Goal: Information Seeking & Learning: Learn about a topic

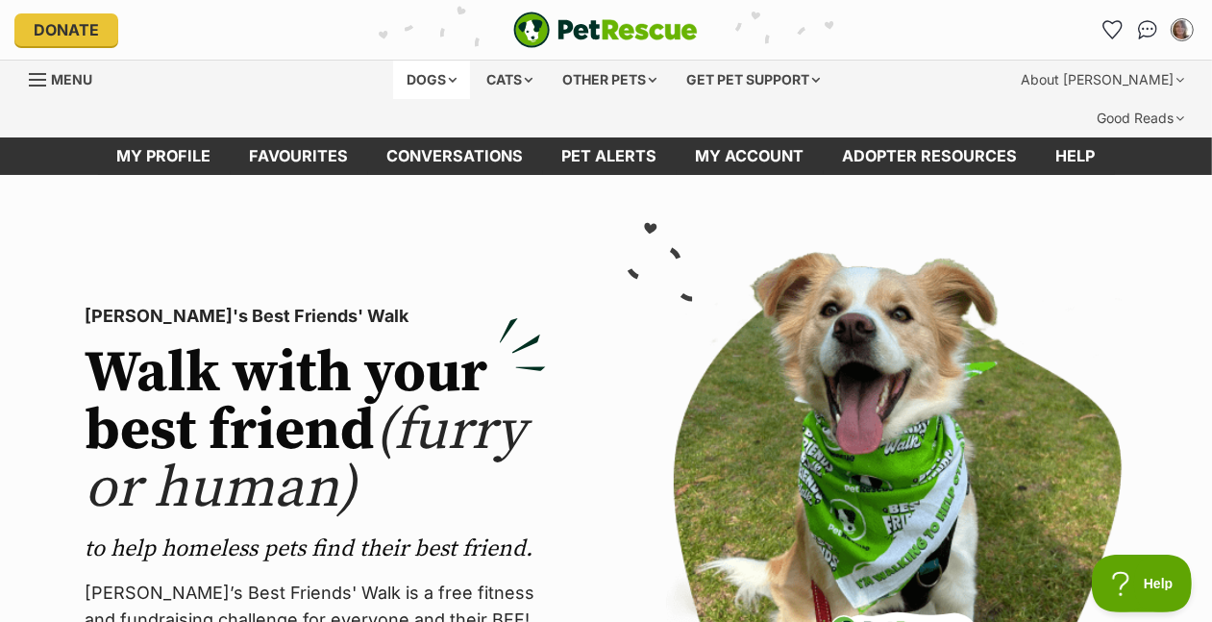
click at [393, 99] on div "Dogs" at bounding box center [431, 80] width 77 height 38
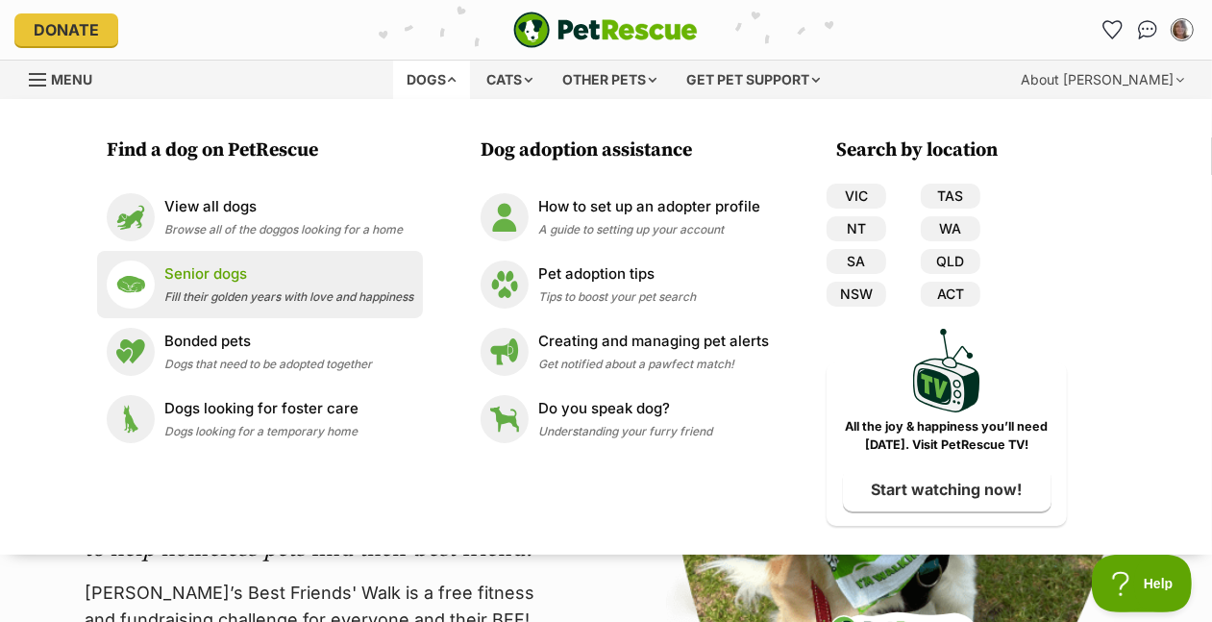
click at [214, 285] on p "Senior dogs" at bounding box center [288, 274] width 249 height 22
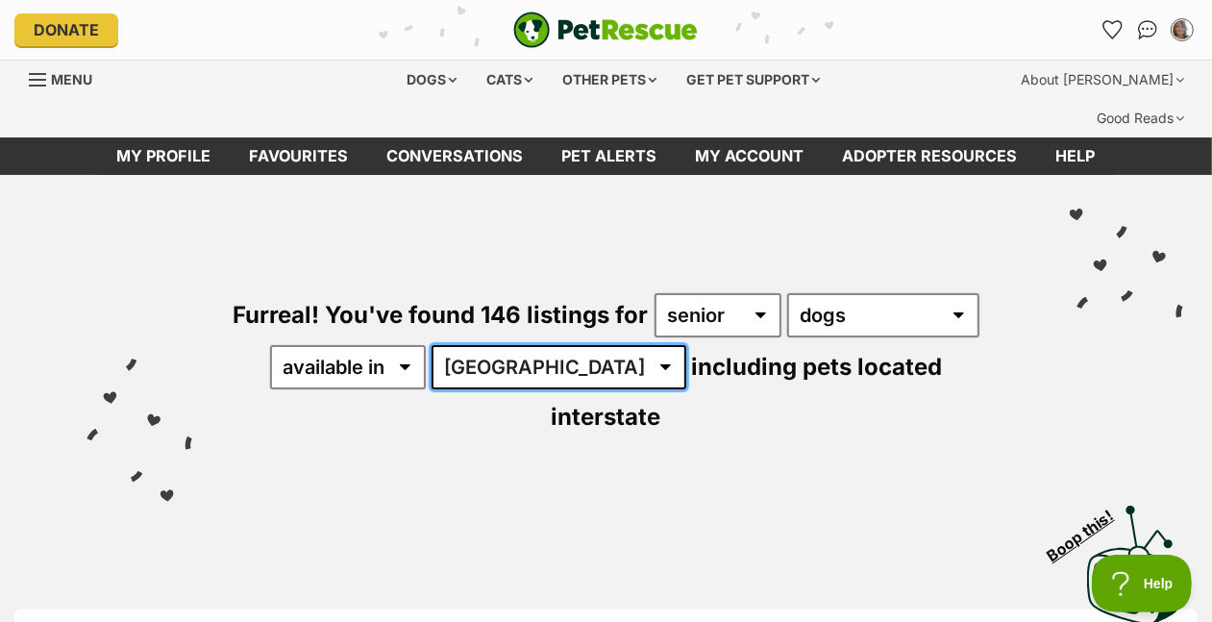
click at [431, 389] on select "[GEOGRAPHIC_DATA] [GEOGRAPHIC_DATA] [GEOGRAPHIC_DATA] [GEOGRAPHIC_DATA] [GEOGRA…" at bounding box center [558, 367] width 255 height 44
select select "VIC"
click at [431, 389] on select "[GEOGRAPHIC_DATA] [GEOGRAPHIC_DATA] [GEOGRAPHIC_DATA] [GEOGRAPHIC_DATA] [GEOGRA…" at bounding box center [558, 367] width 255 height 44
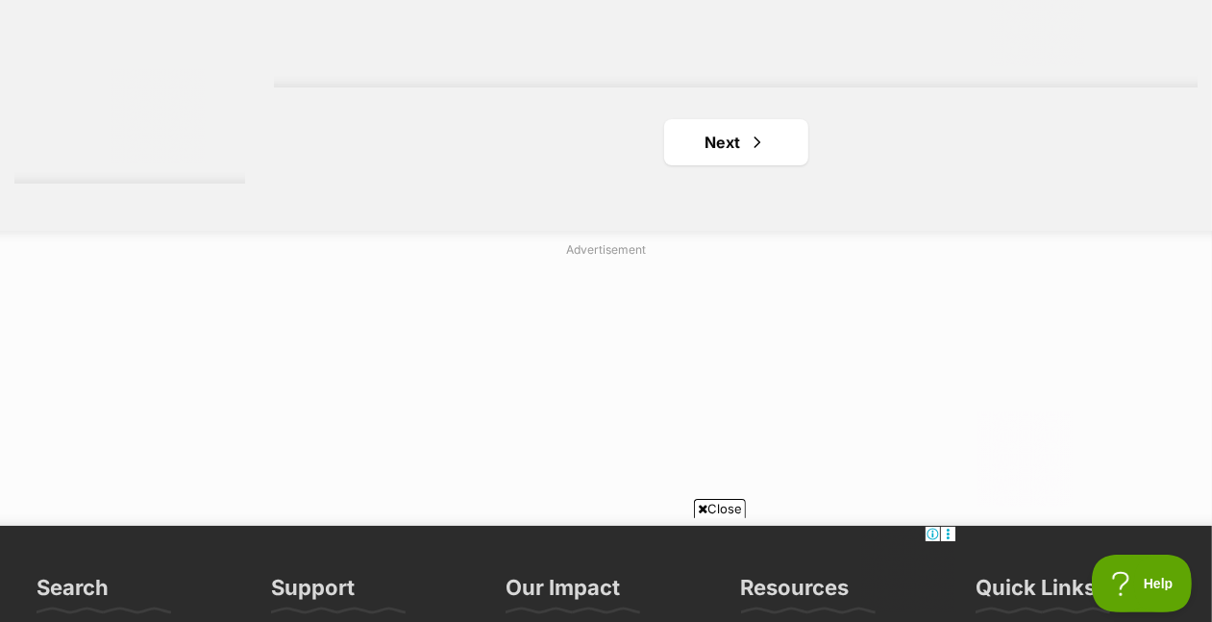
scroll to position [4702, 0]
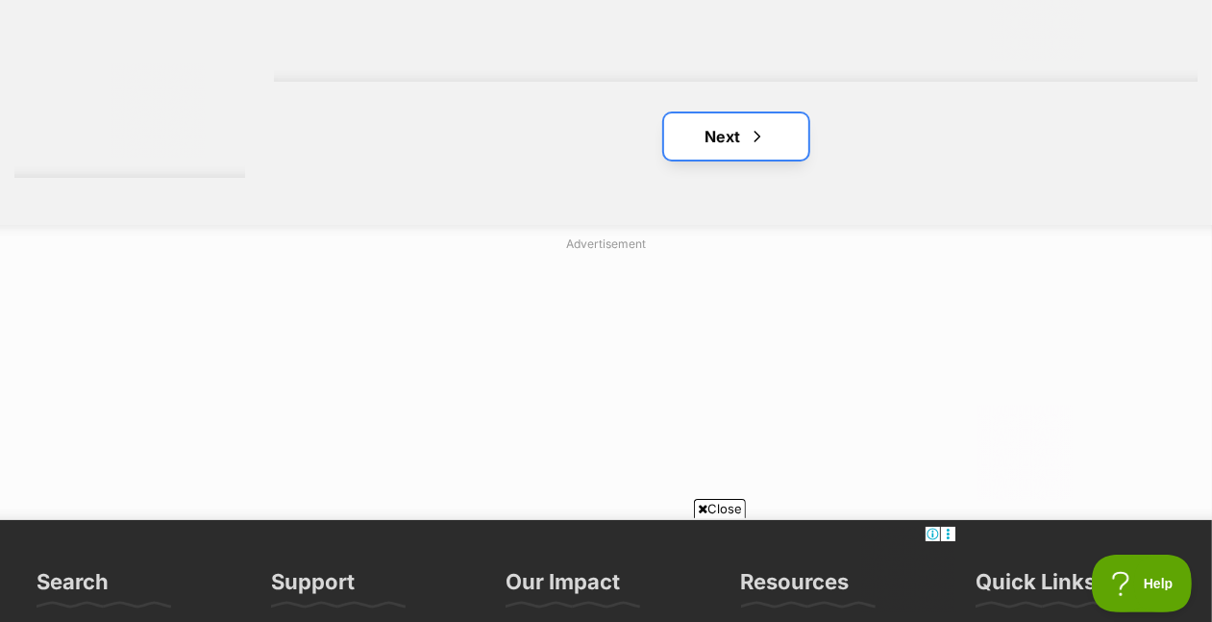
click at [742, 160] on link "Next" at bounding box center [736, 136] width 144 height 46
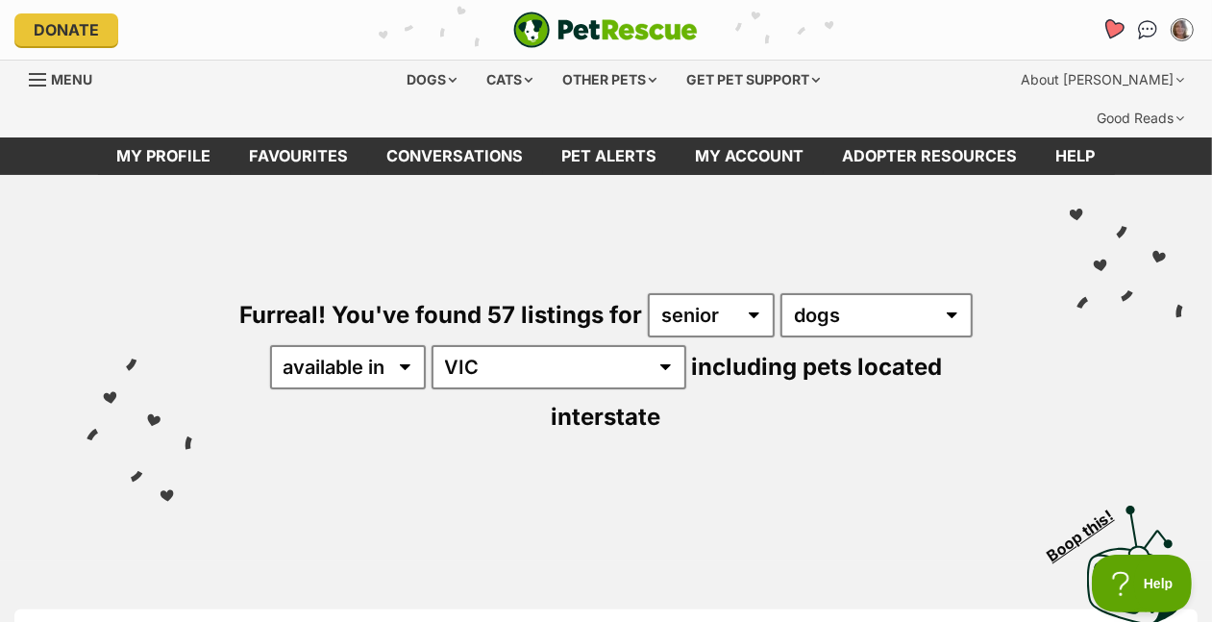
click at [1101, 37] on icon "Favourites" at bounding box center [1112, 29] width 23 height 22
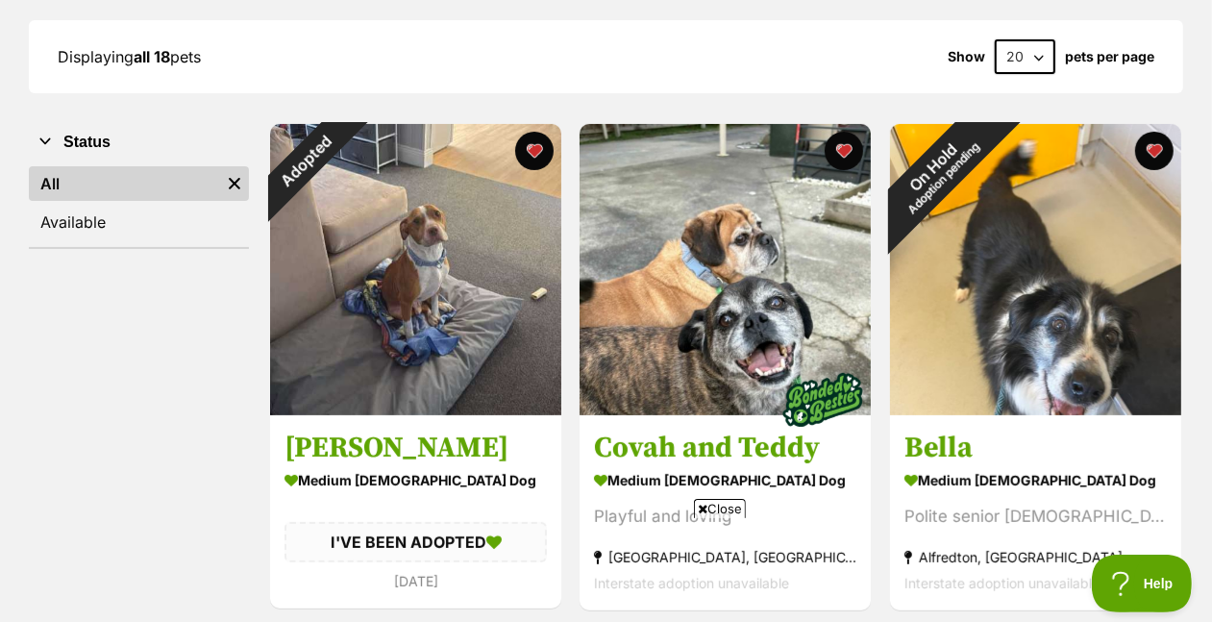
scroll to position [412, 0]
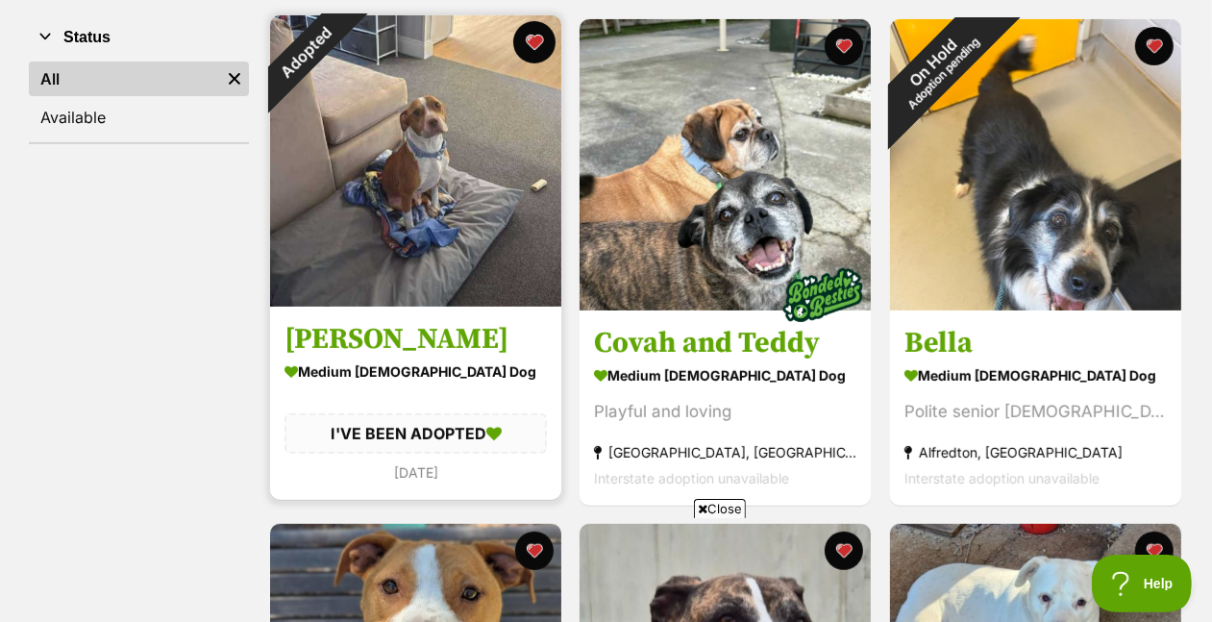
click at [534, 63] on button "favourite" at bounding box center [534, 42] width 42 height 42
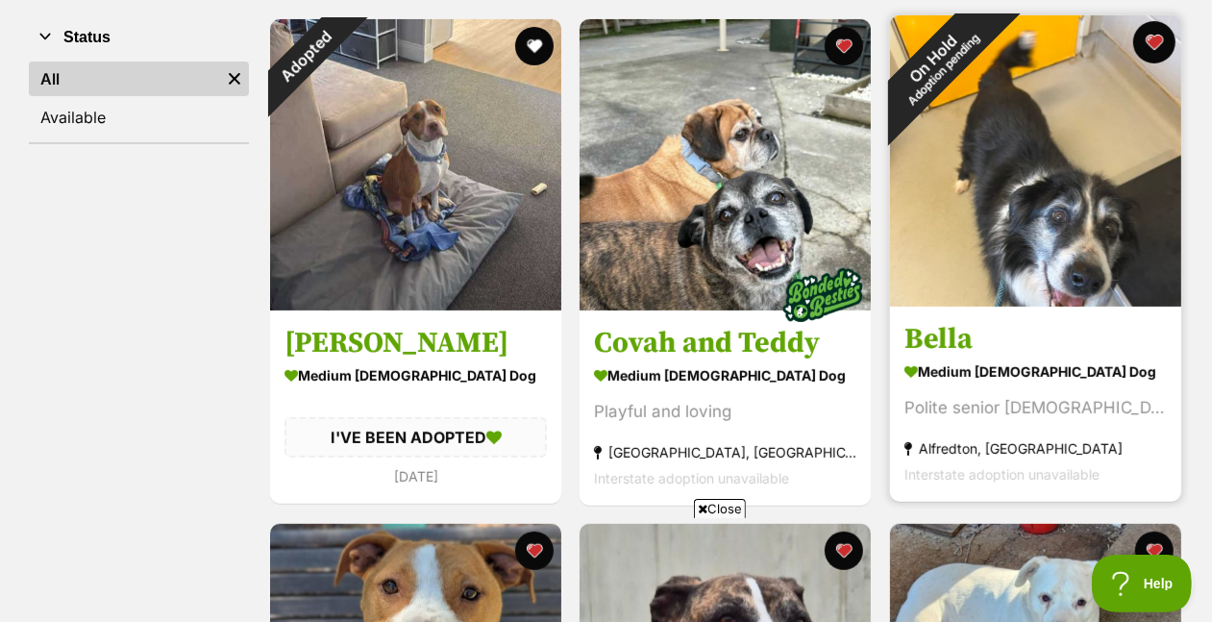
click at [1159, 63] on button "favourite" at bounding box center [1154, 42] width 42 height 42
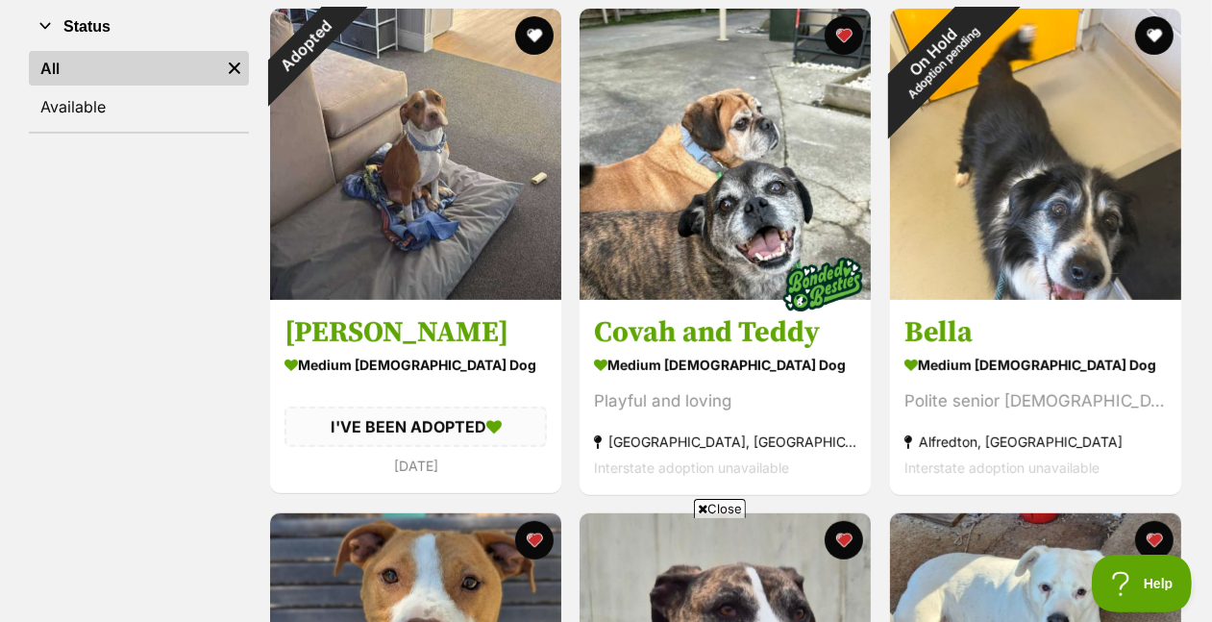
scroll to position [418, 0]
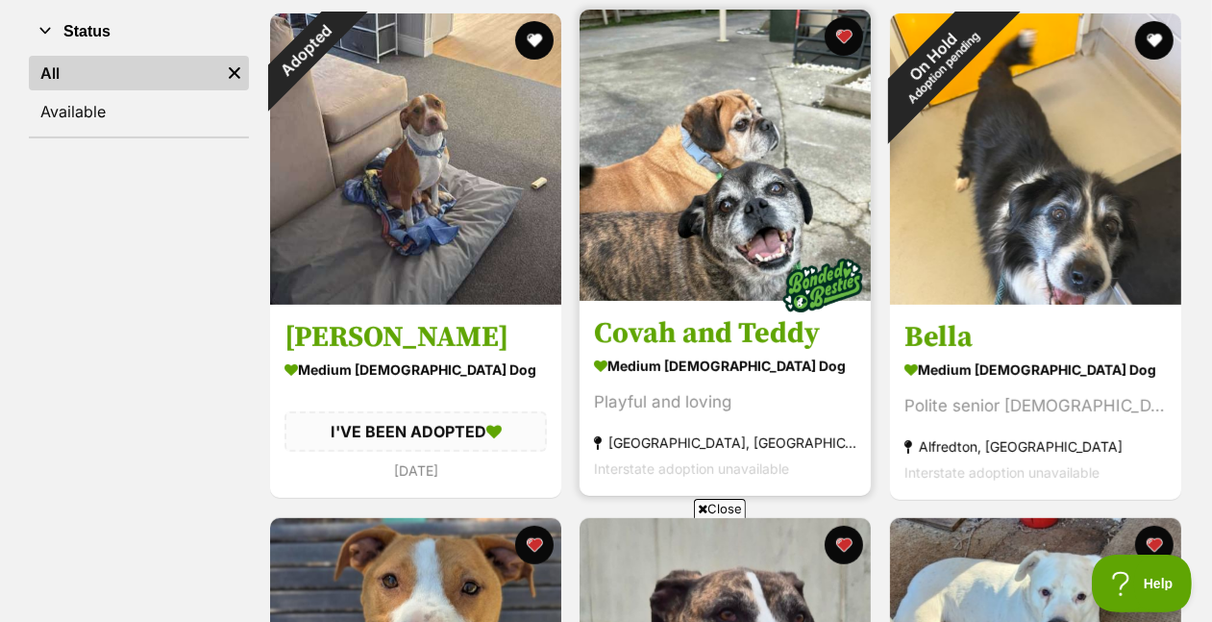
click at [779, 219] on img at bounding box center [724, 155] width 291 height 291
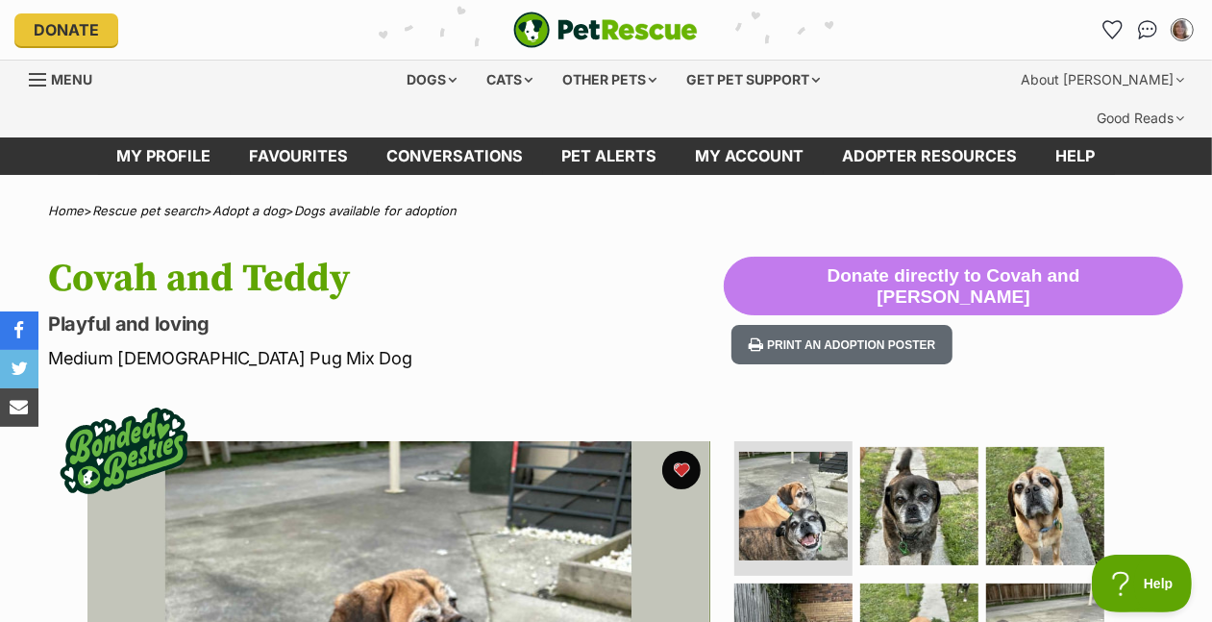
click at [775, 60] on div "Donate PetRescue home My account Mish L Edit profile Log out Pet alerts Pet ale…" at bounding box center [605, 30] width 1183 height 60
click at [393, 99] on div "Dogs" at bounding box center [431, 80] width 77 height 38
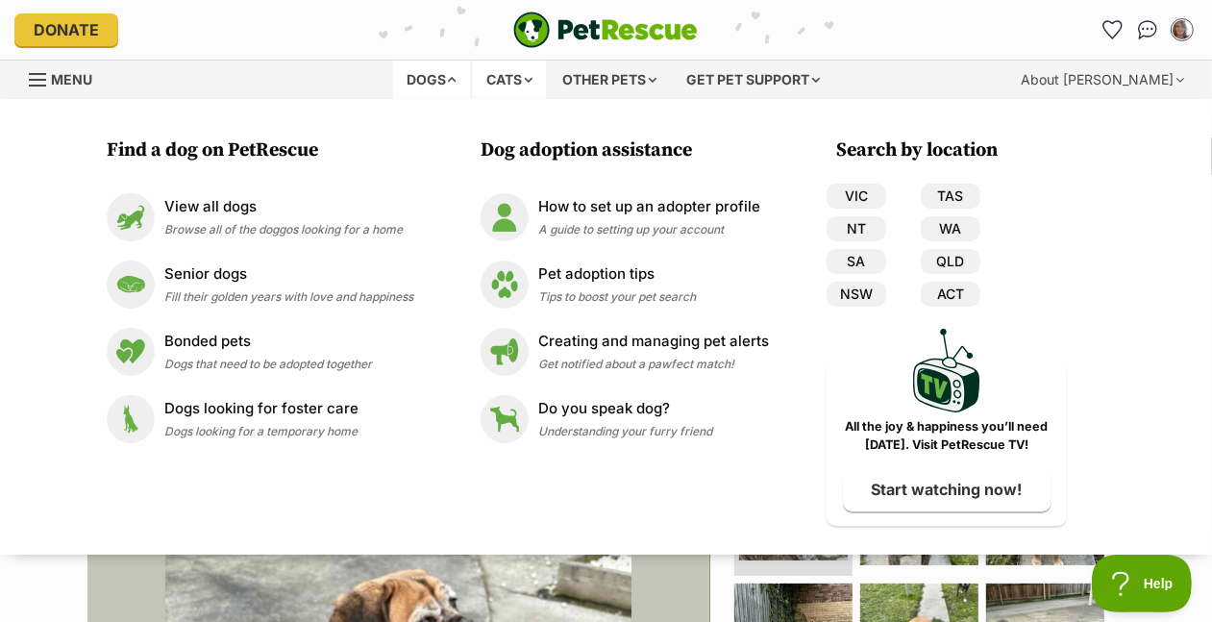
click at [474, 99] on div "Cats" at bounding box center [509, 80] width 73 height 38
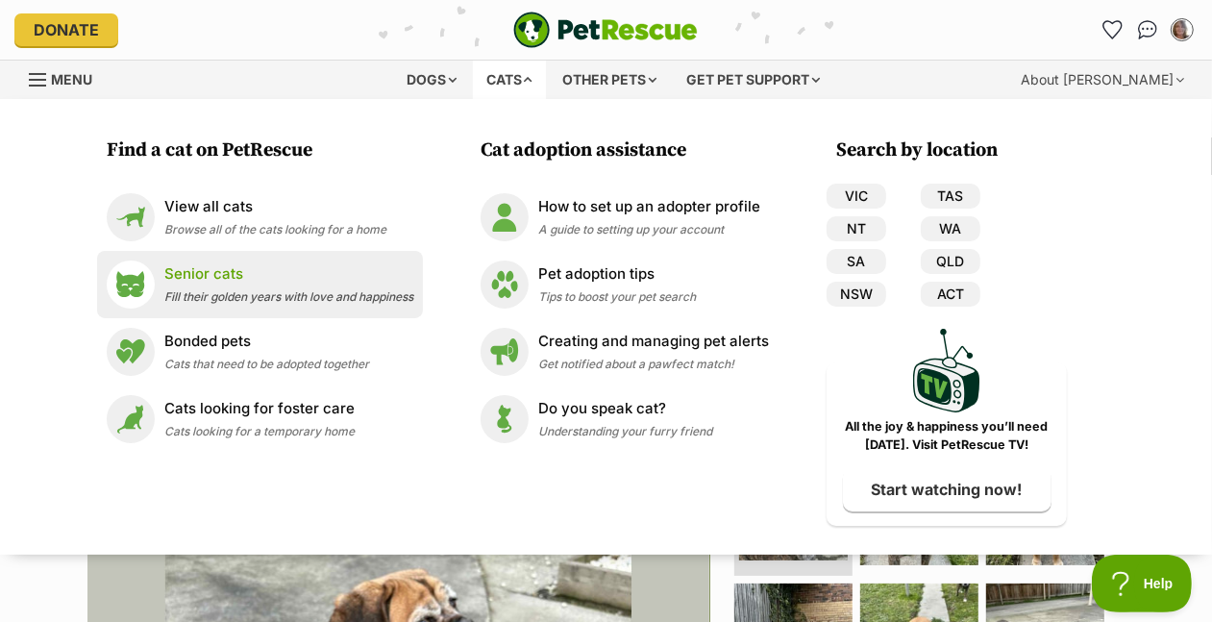
click at [164, 285] on p "Senior cats" at bounding box center [288, 274] width 249 height 22
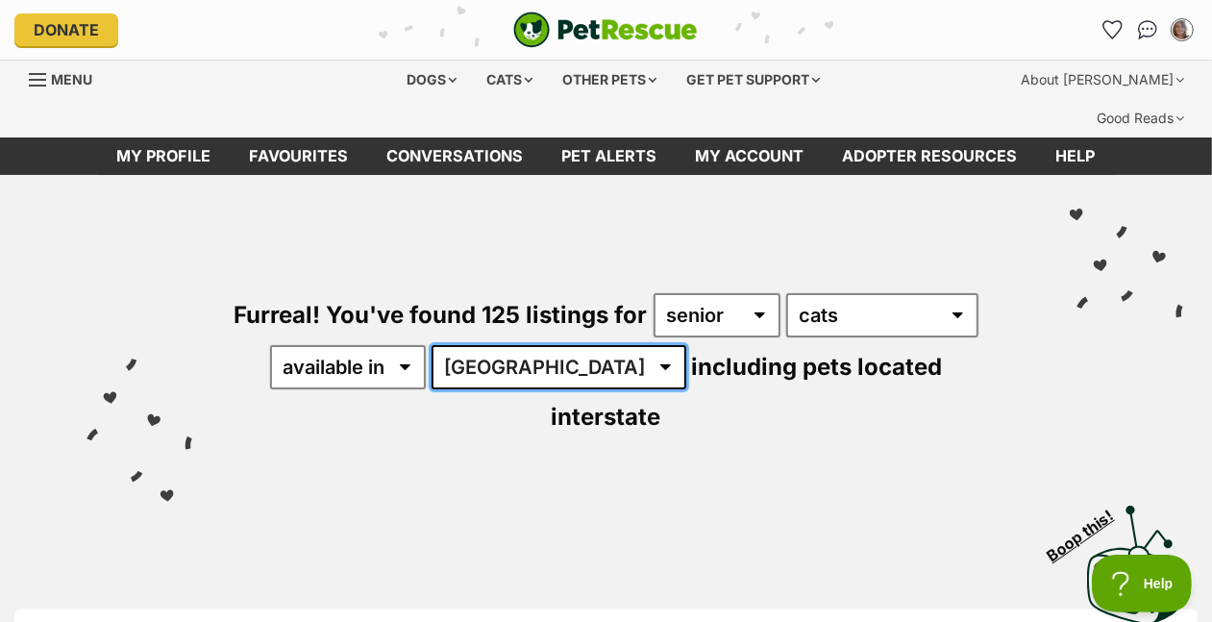
click at [431, 389] on select "Australia ACT NSW NT QLD SA TAS VIC WA" at bounding box center [558, 367] width 255 height 44
select select "VIC"
click at [431, 389] on select "Australia ACT NSW NT QLD SA TAS VIC WA" at bounding box center [558, 367] width 255 height 44
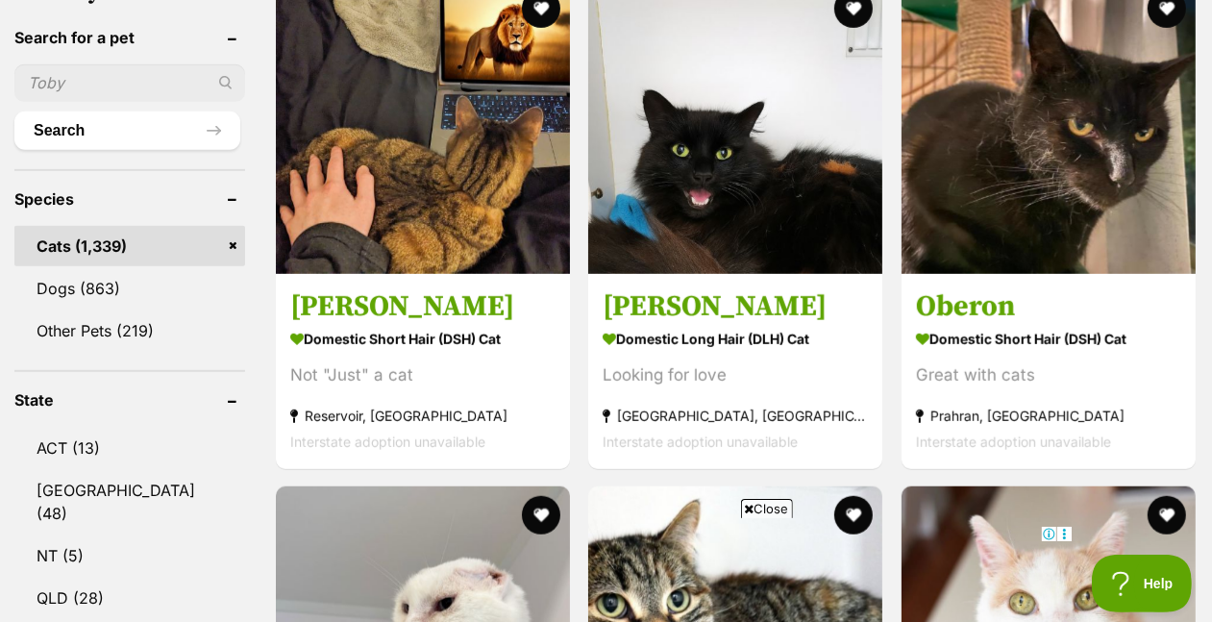
scroll to position [798, 0]
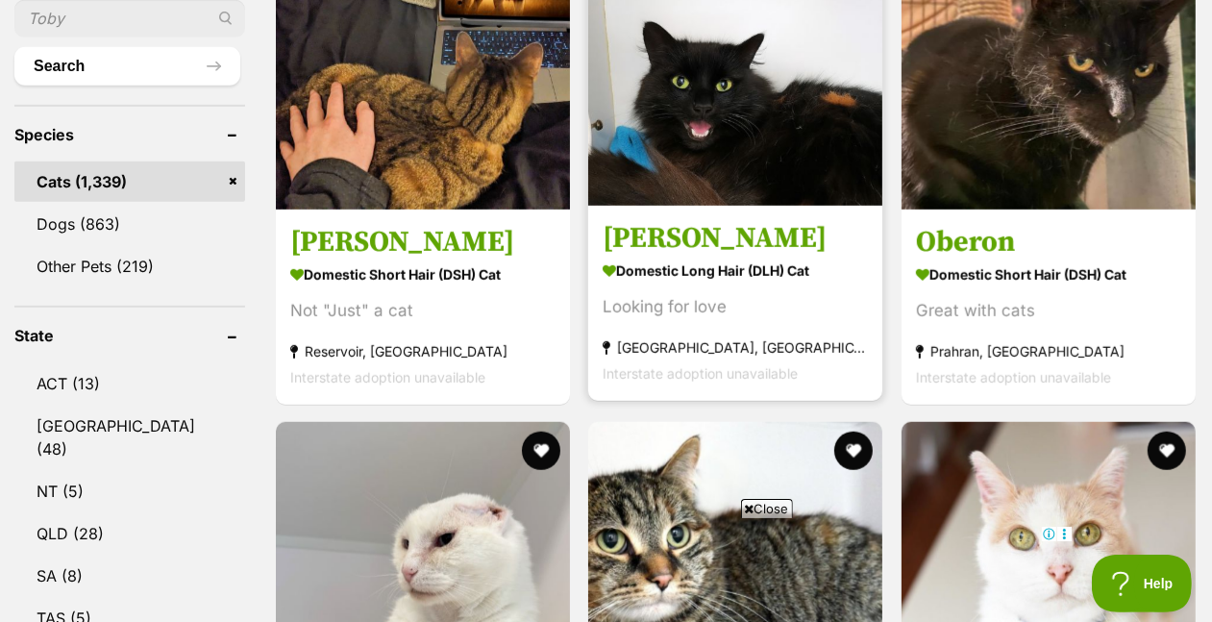
click at [797, 204] on img at bounding box center [735, 59] width 294 height 294
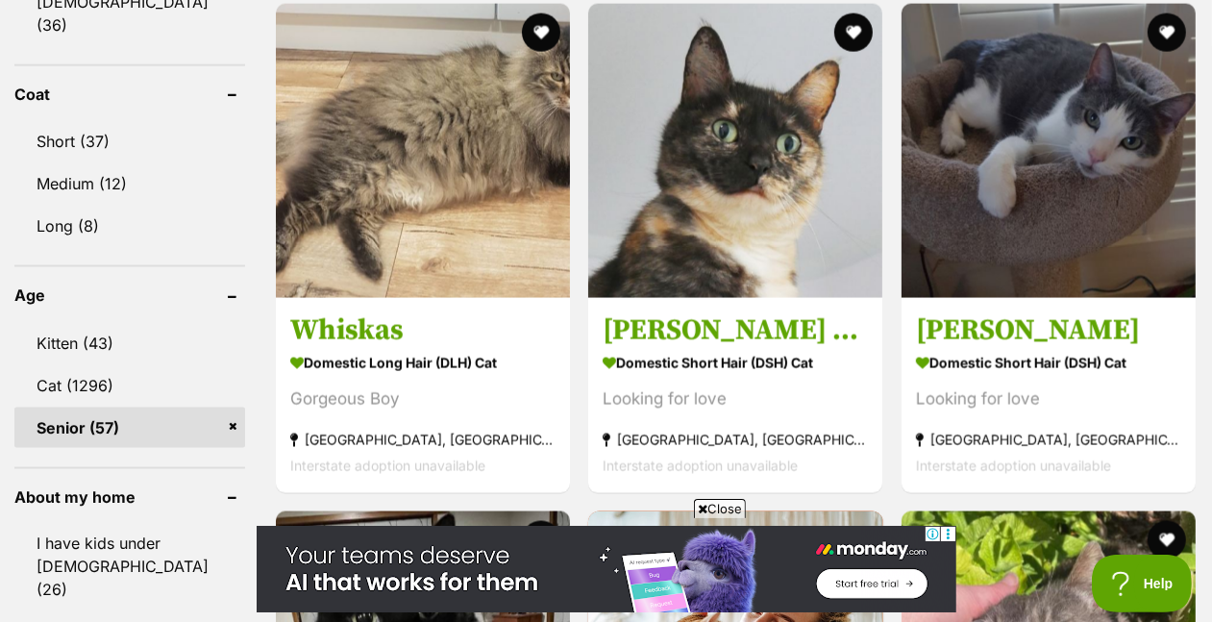
scroll to position [1914, 0]
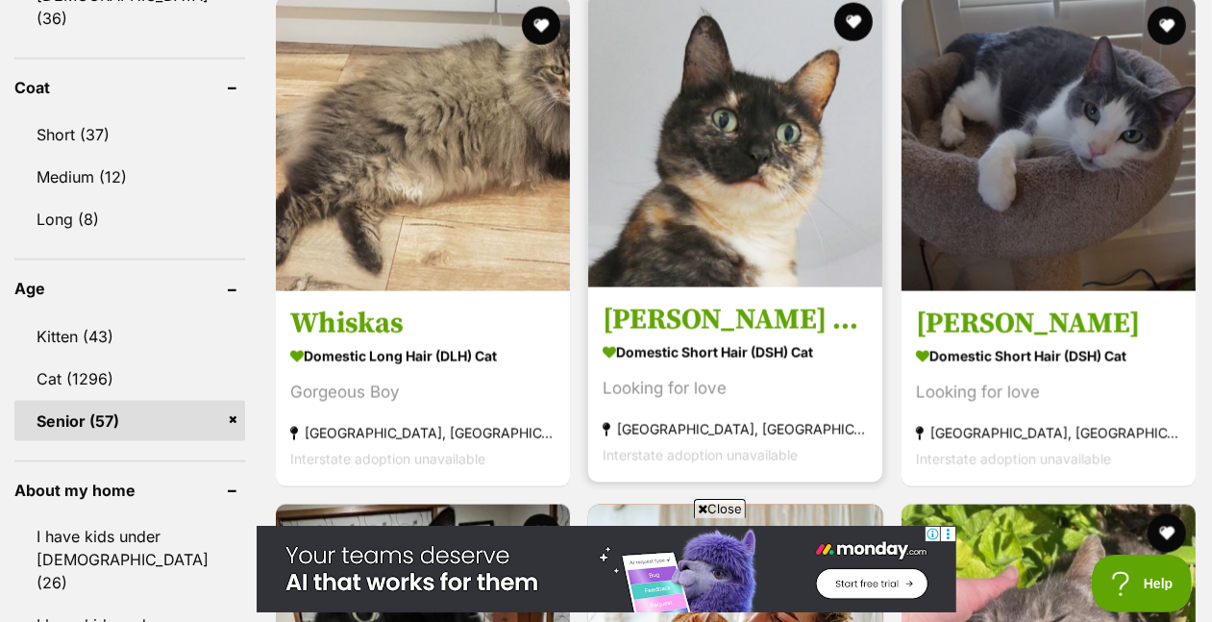
click at [776, 287] on img at bounding box center [735, 140] width 294 height 294
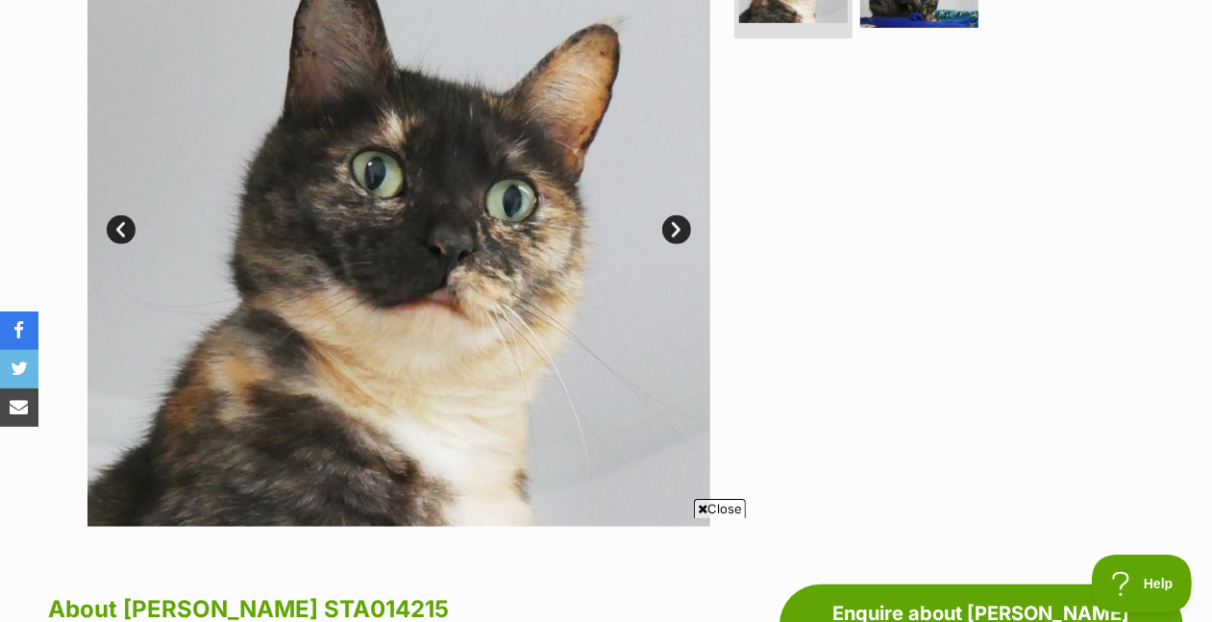
scroll to position [453, 0]
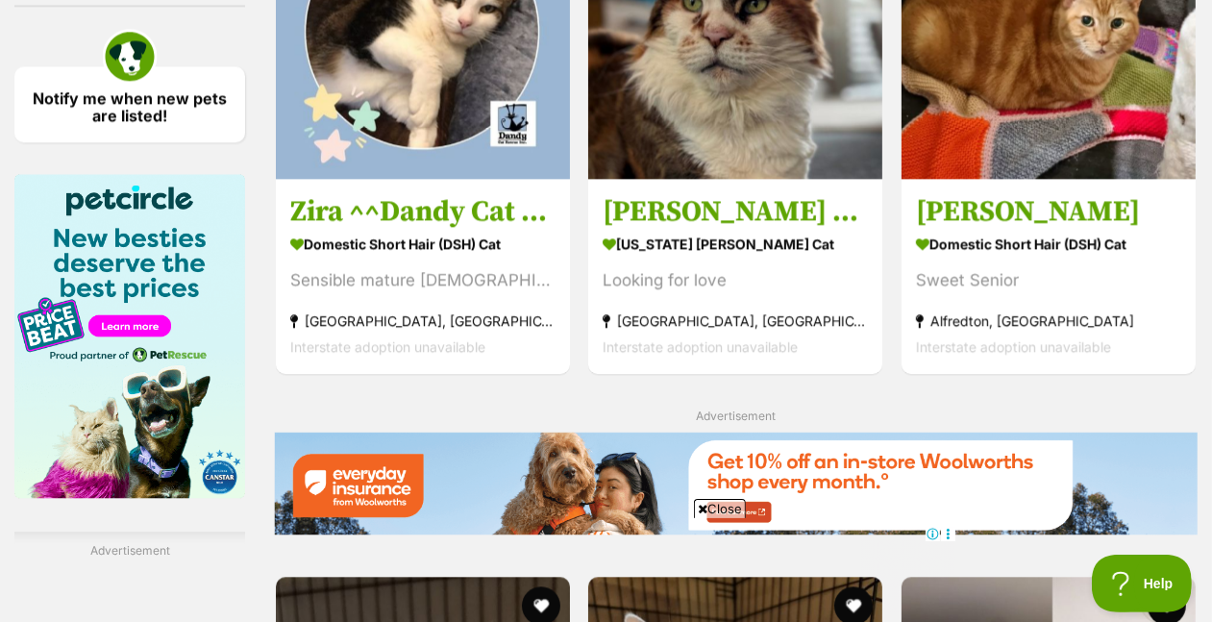
scroll to position [3033, 0]
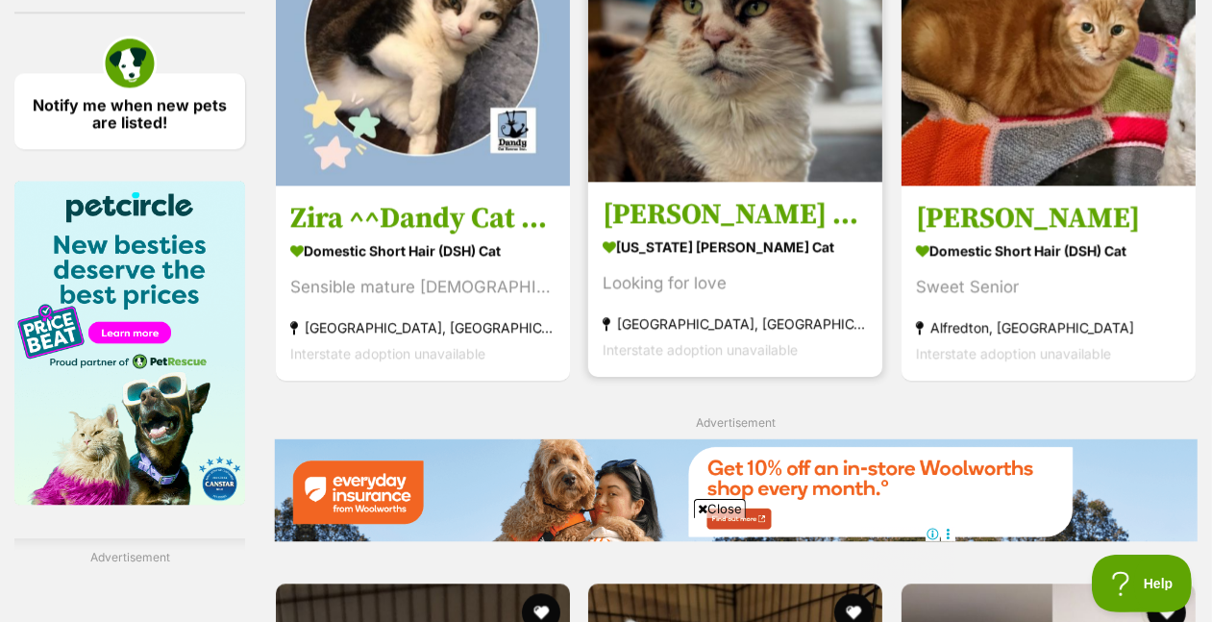
click at [781, 182] on img at bounding box center [735, 35] width 294 height 294
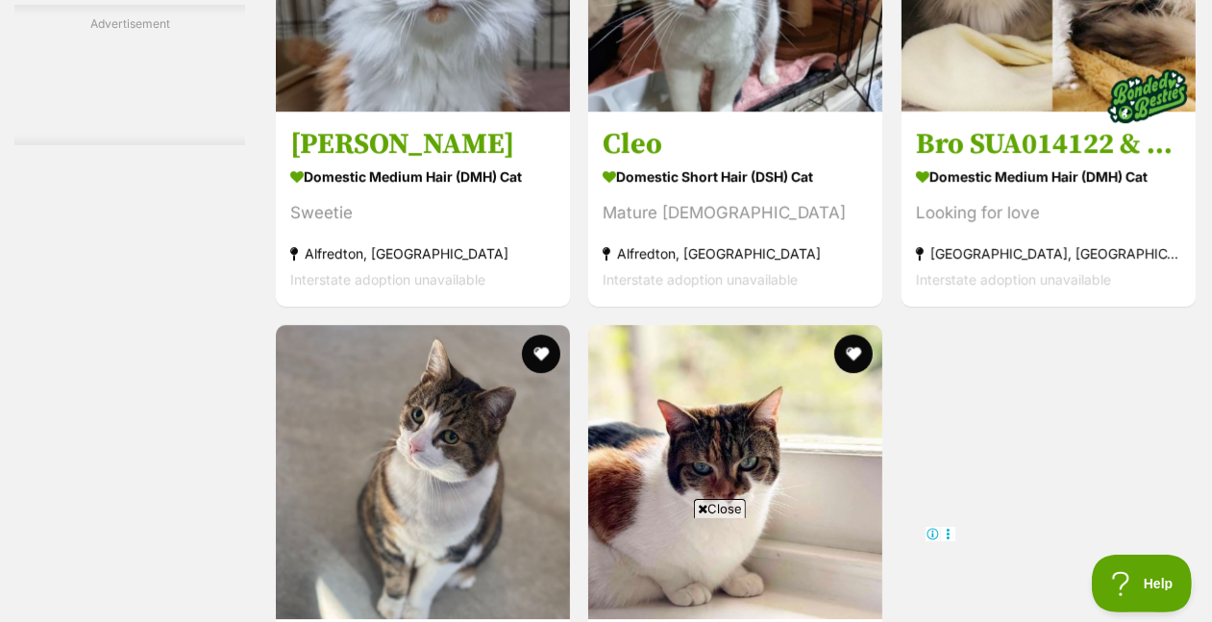
scroll to position [3812, 0]
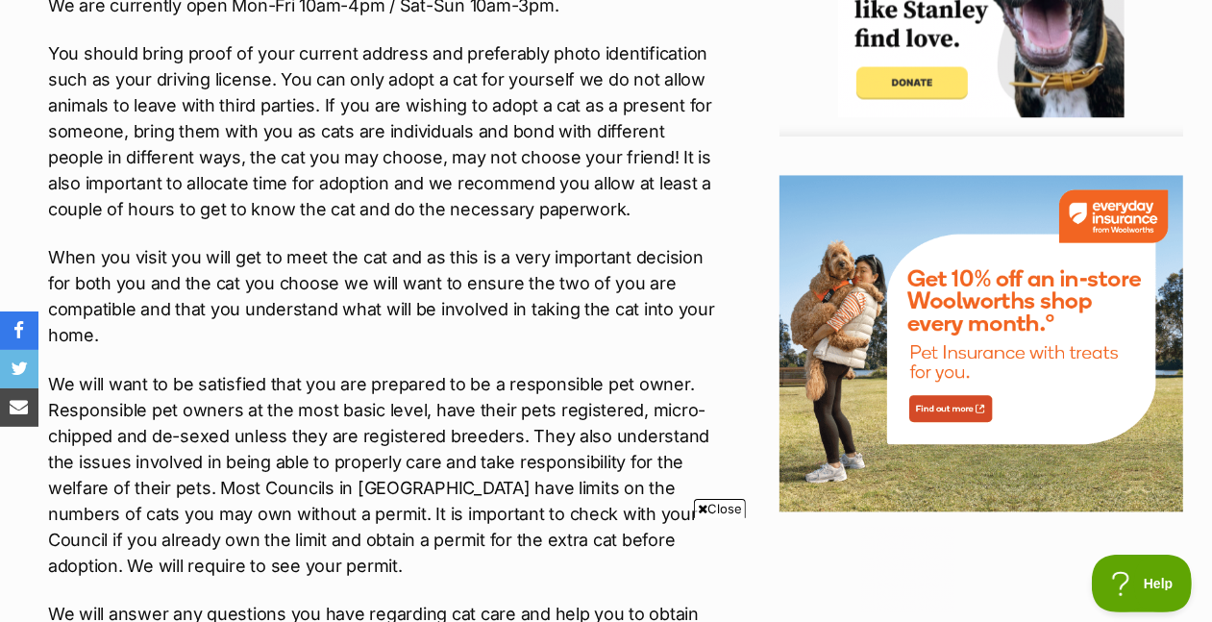
scroll to position [2515, 0]
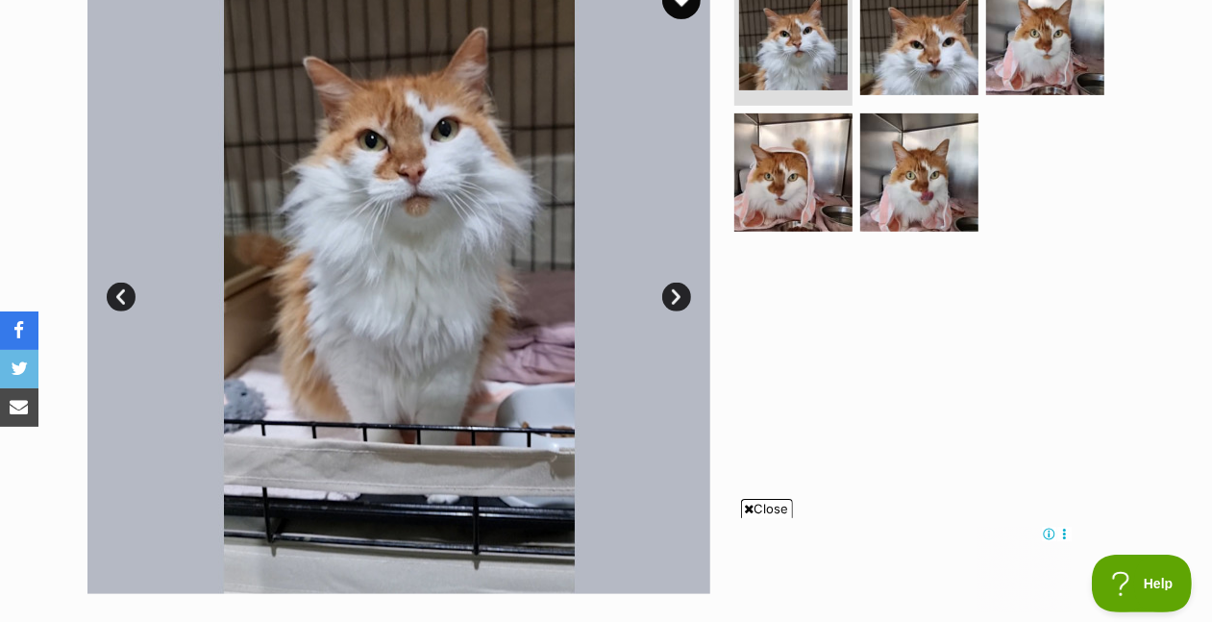
click at [673, 311] on link "Next" at bounding box center [676, 296] width 29 height 29
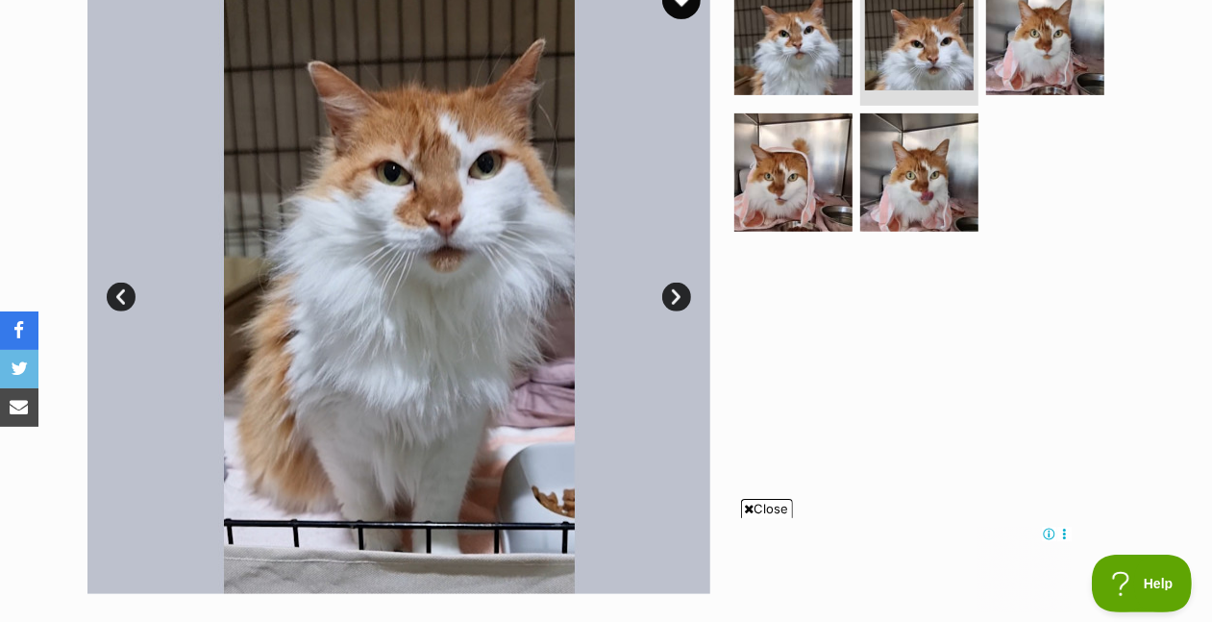
click at [673, 311] on link "Next" at bounding box center [676, 296] width 29 height 29
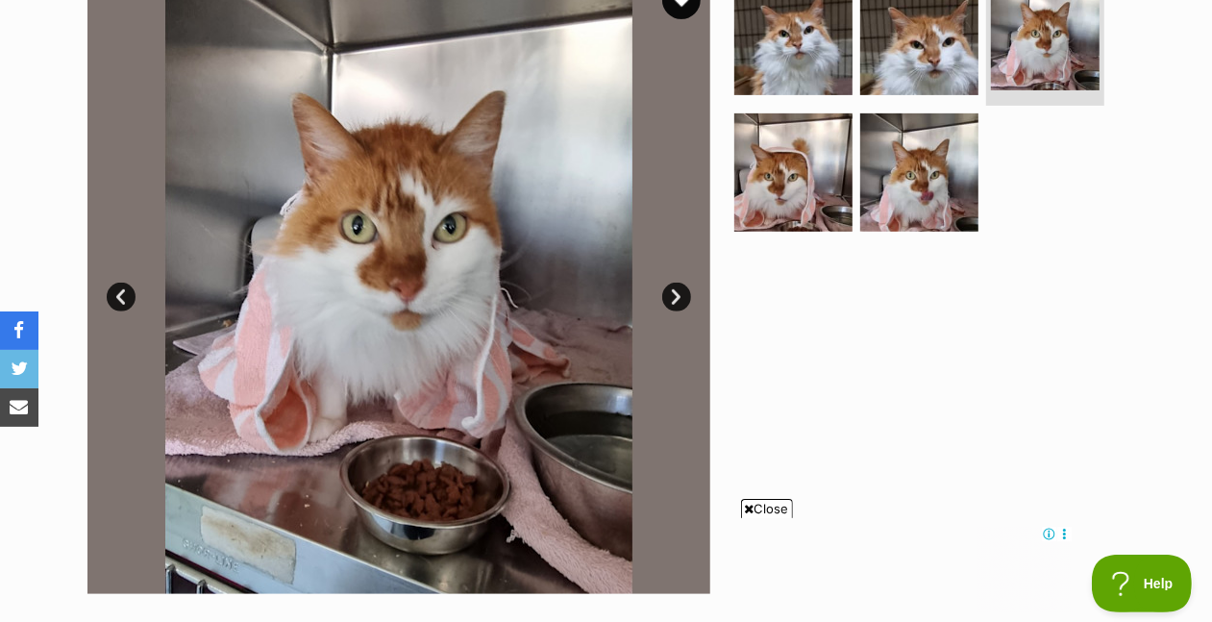
click at [673, 311] on link "Next" at bounding box center [676, 296] width 29 height 29
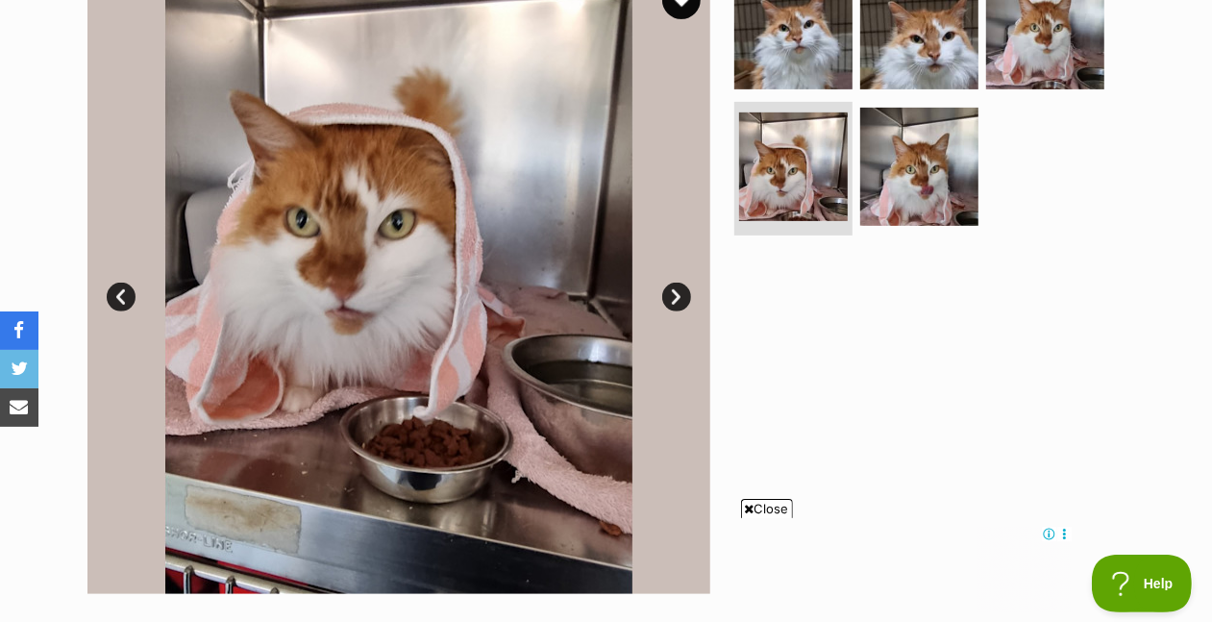
click at [673, 311] on link "Next" at bounding box center [676, 296] width 29 height 29
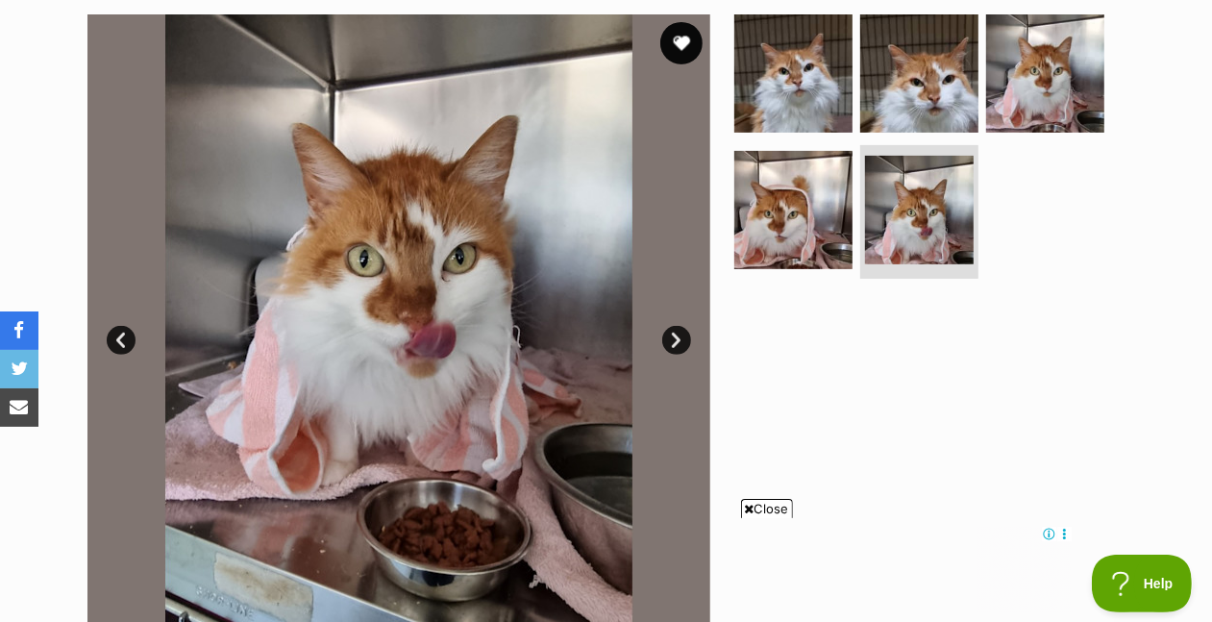
click at [683, 64] on button "favourite" at bounding box center [681, 43] width 42 height 42
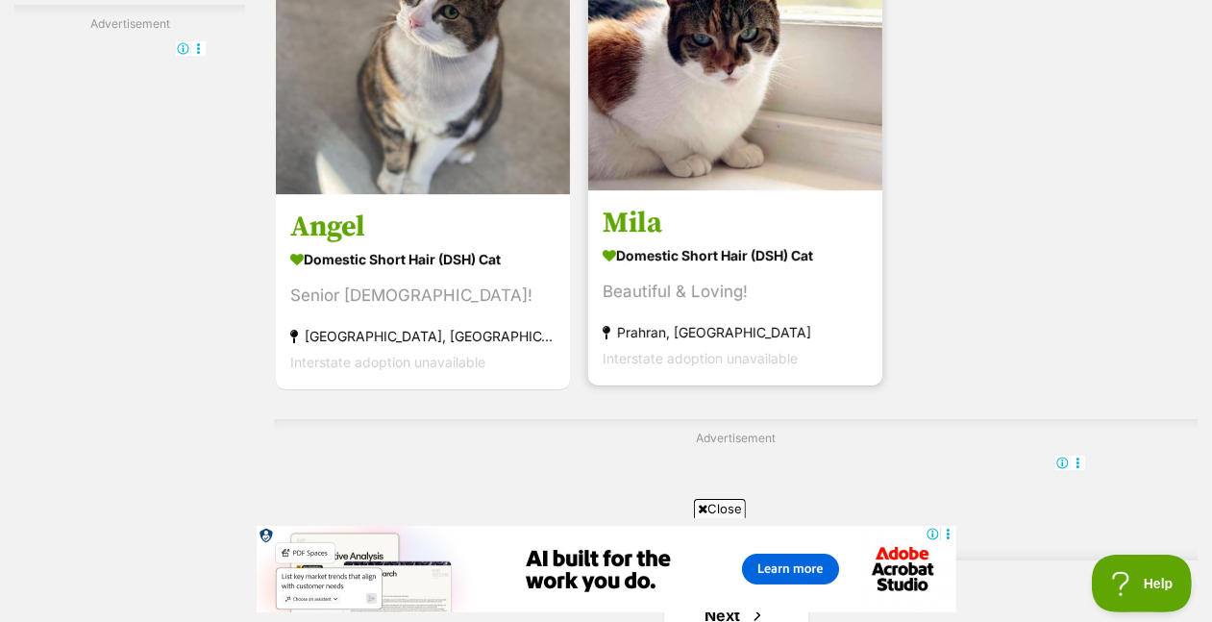
click at [860, 190] on img at bounding box center [735, 43] width 294 height 294
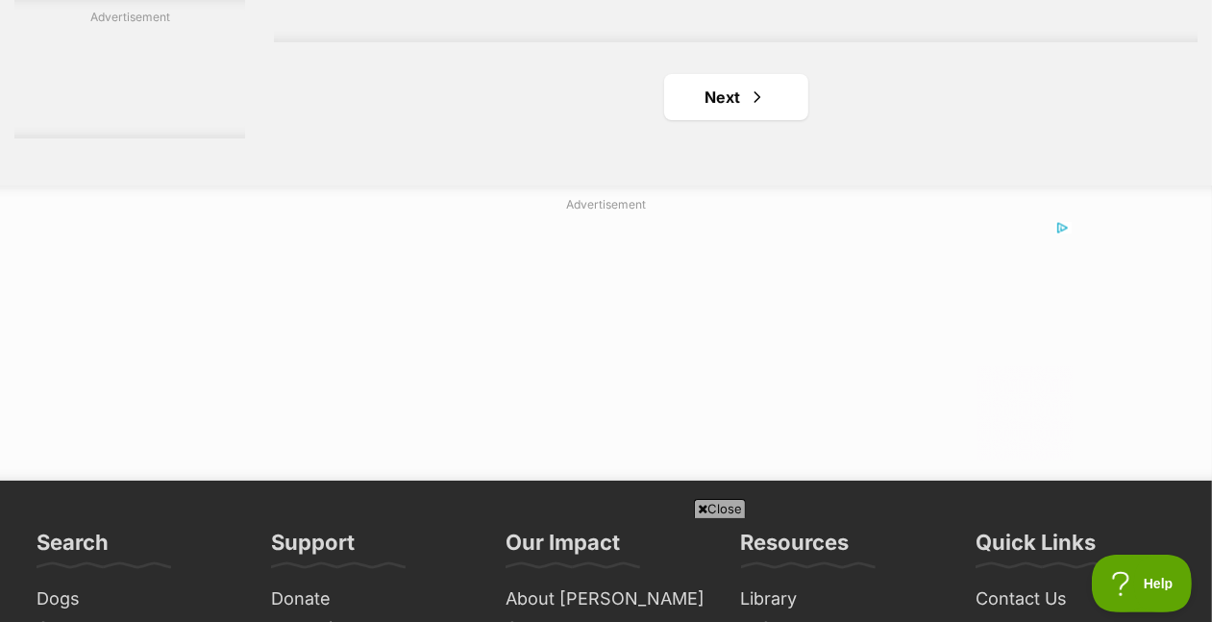
scroll to position [4760, 0]
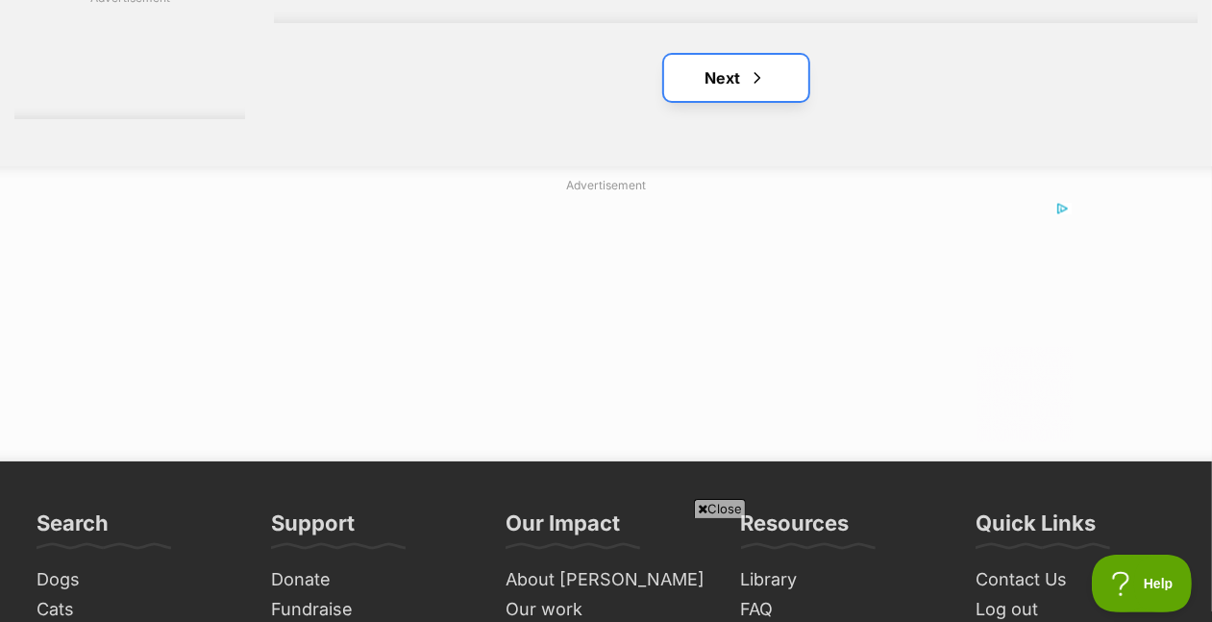
click at [755, 101] on link "Next" at bounding box center [736, 78] width 144 height 46
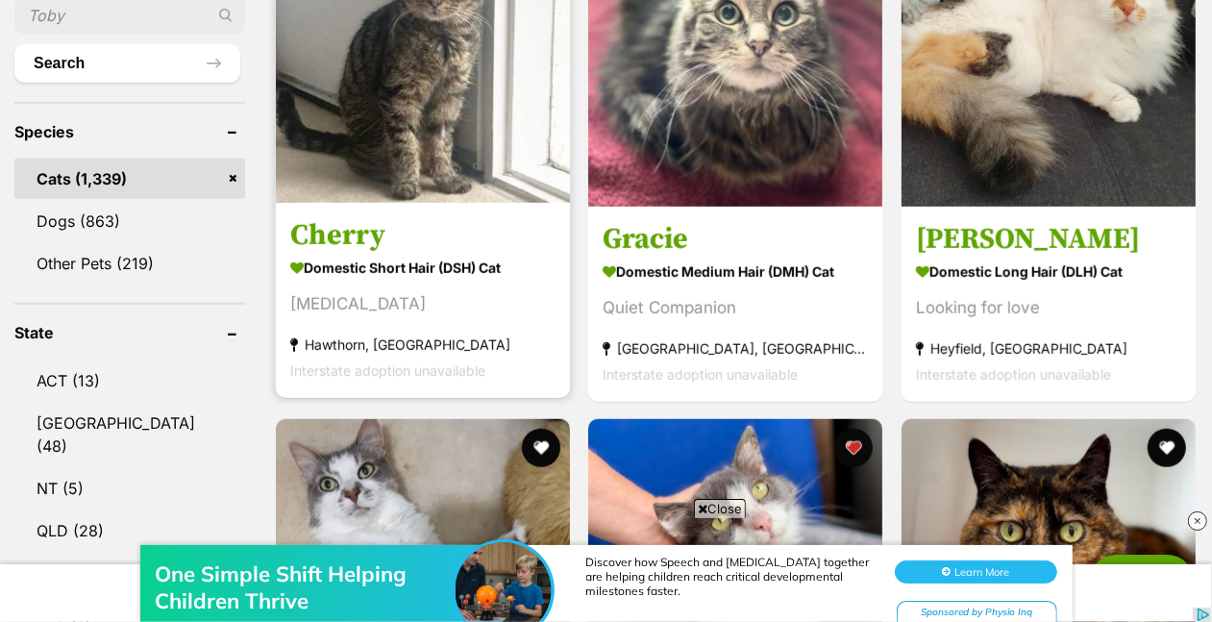
click at [451, 180] on img at bounding box center [423, 56] width 294 height 294
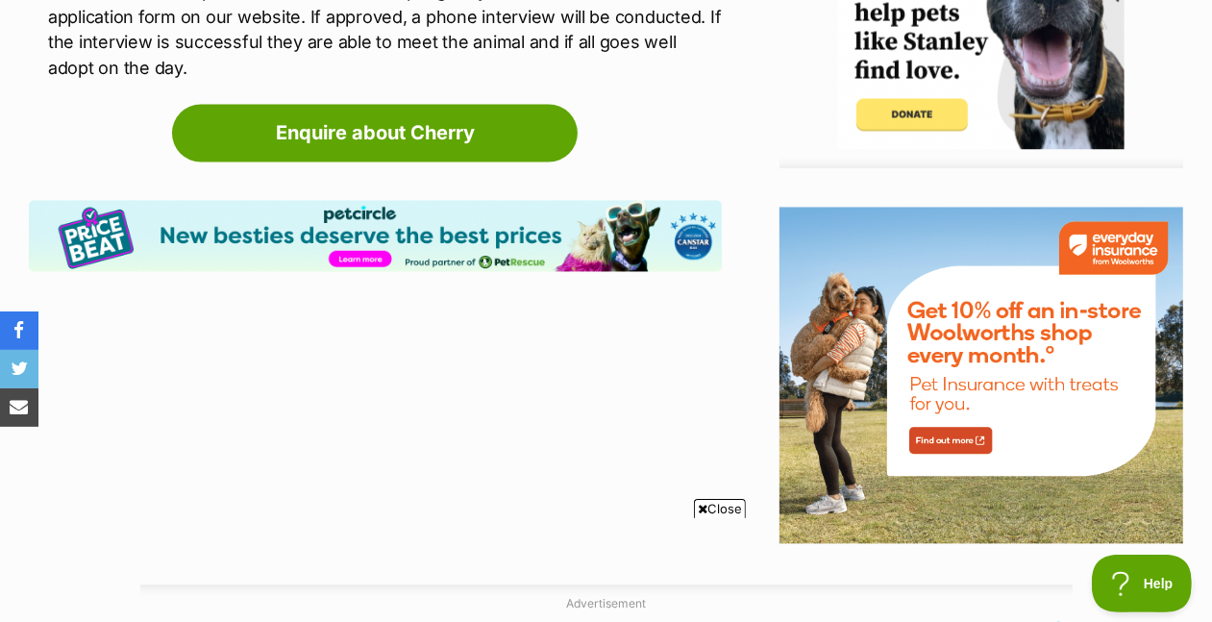
scroll to position [2397, 0]
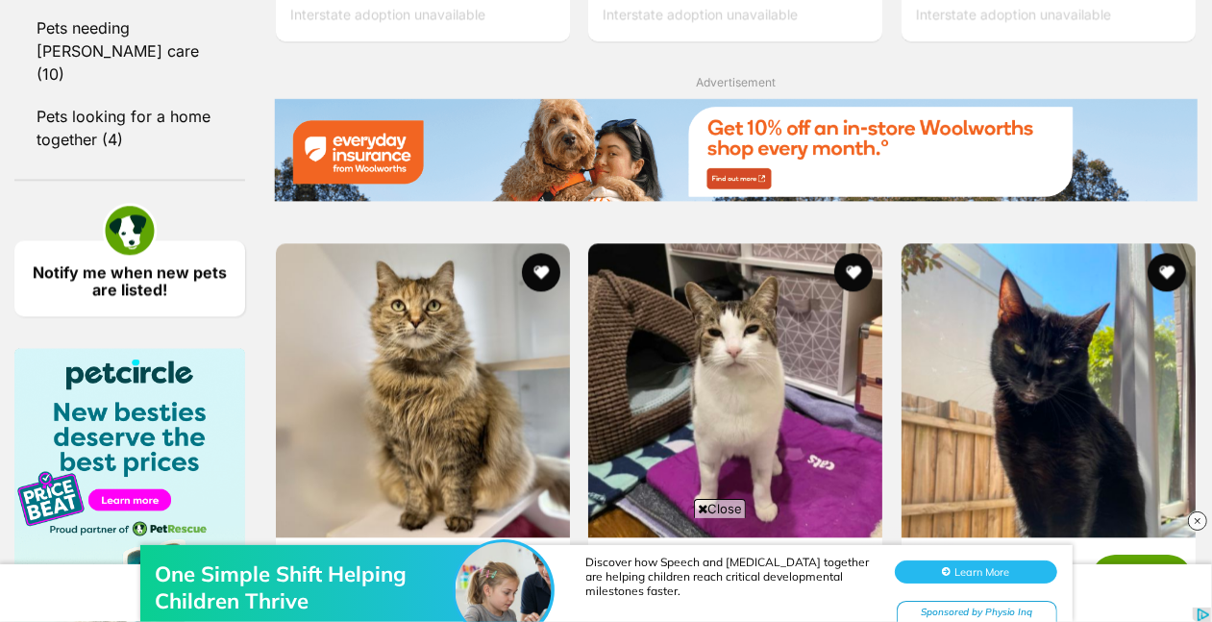
scroll to position [2872, 0]
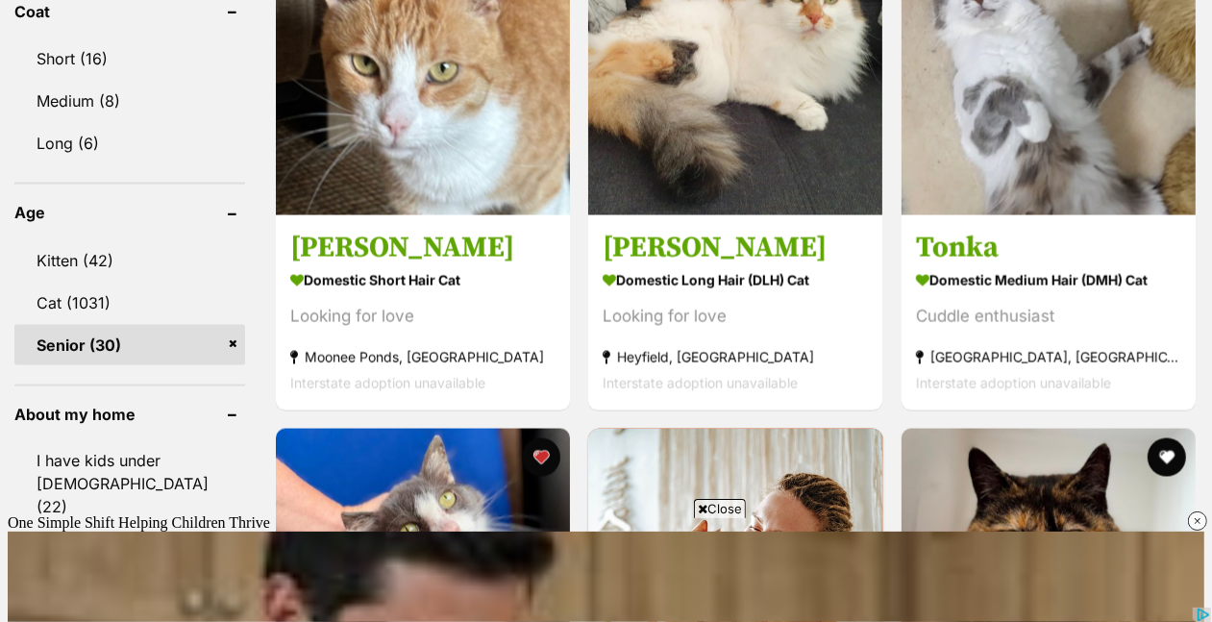
scroll to position [2050, 0]
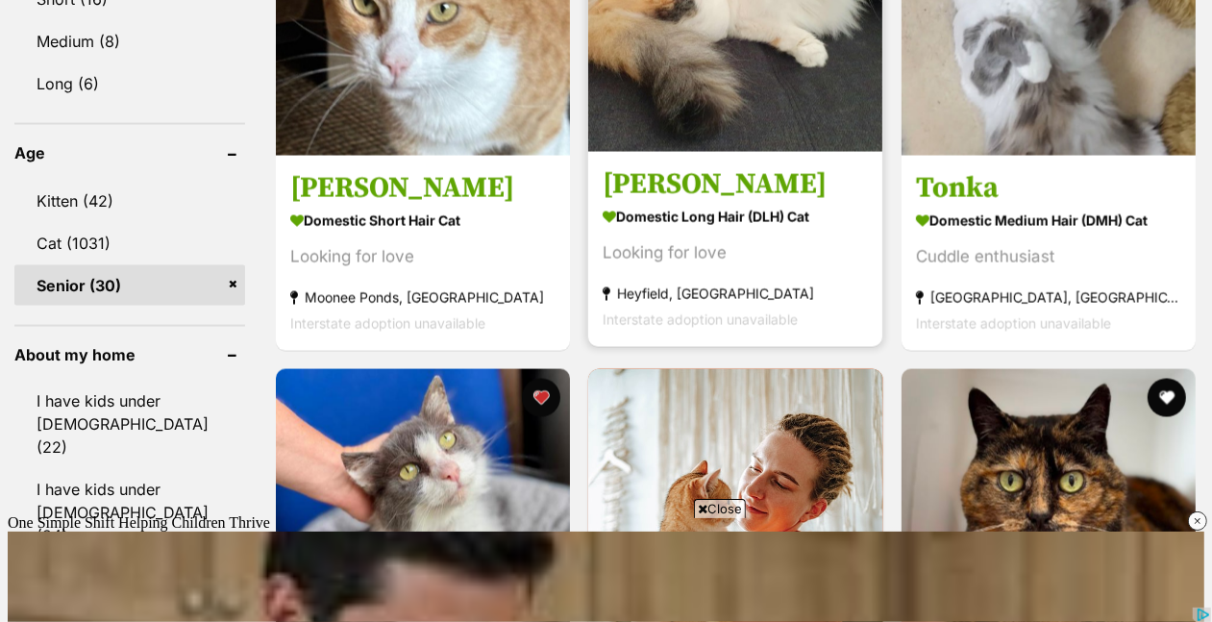
click at [710, 152] on img at bounding box center [735, 5] width 294 height 294
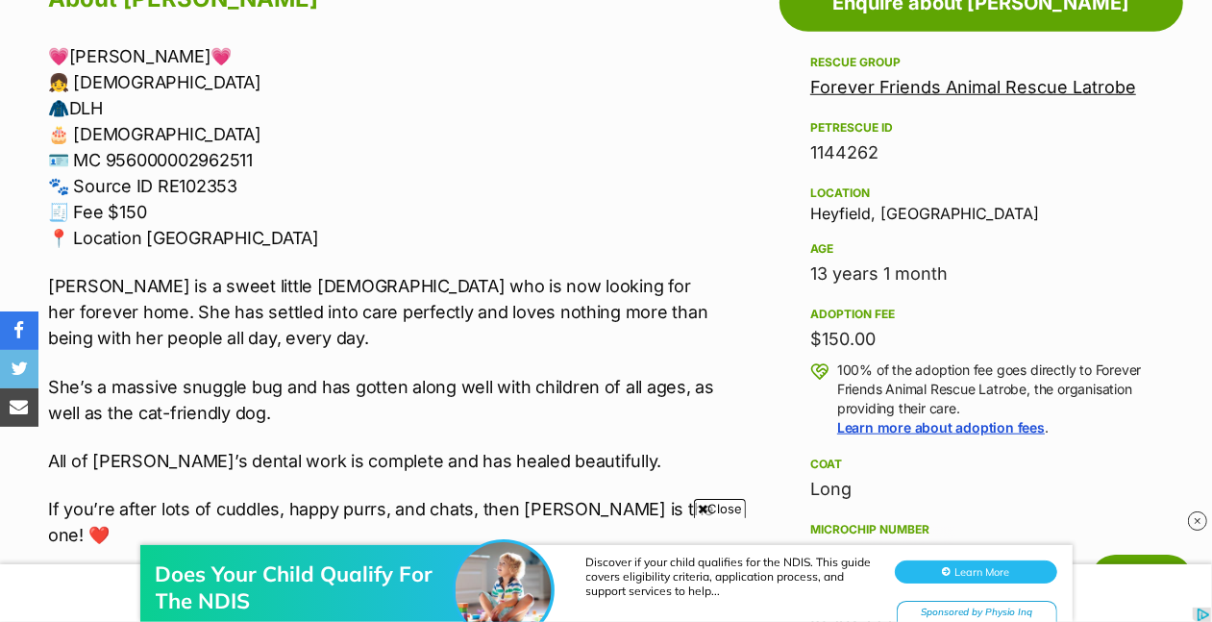
scroll to position [1149, 0]
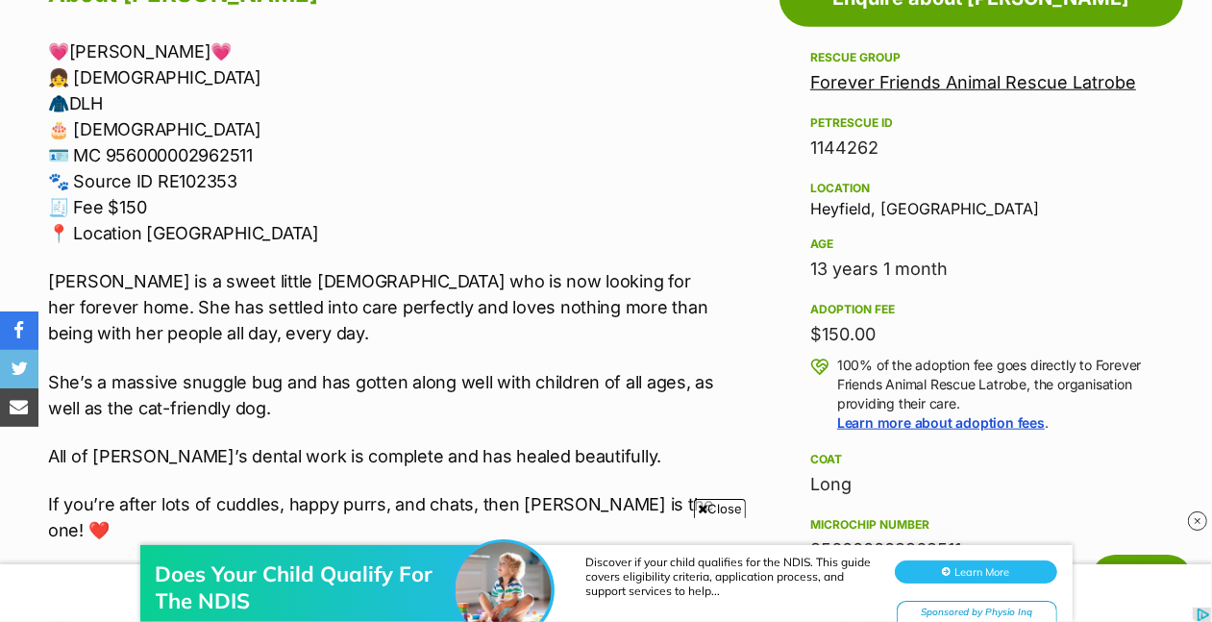
click at [930, 92] on link "Forever Friends Animal Rescue Latrobe" at bounding box center [973, 82] width 326 height 20
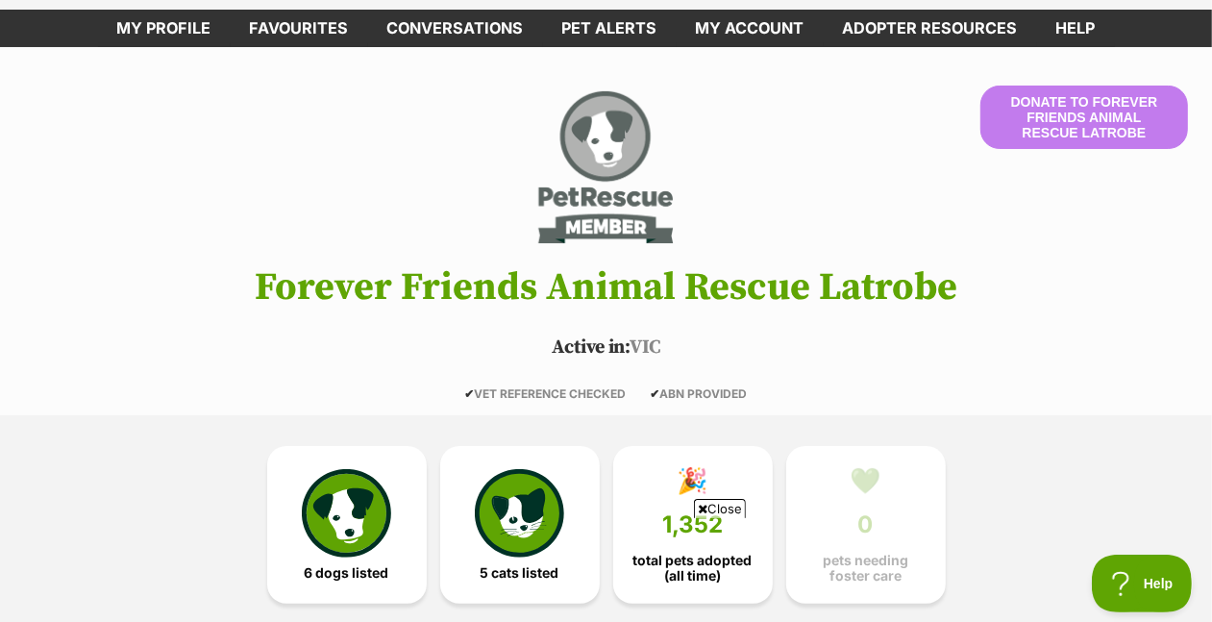
scroll to position [119, 0]
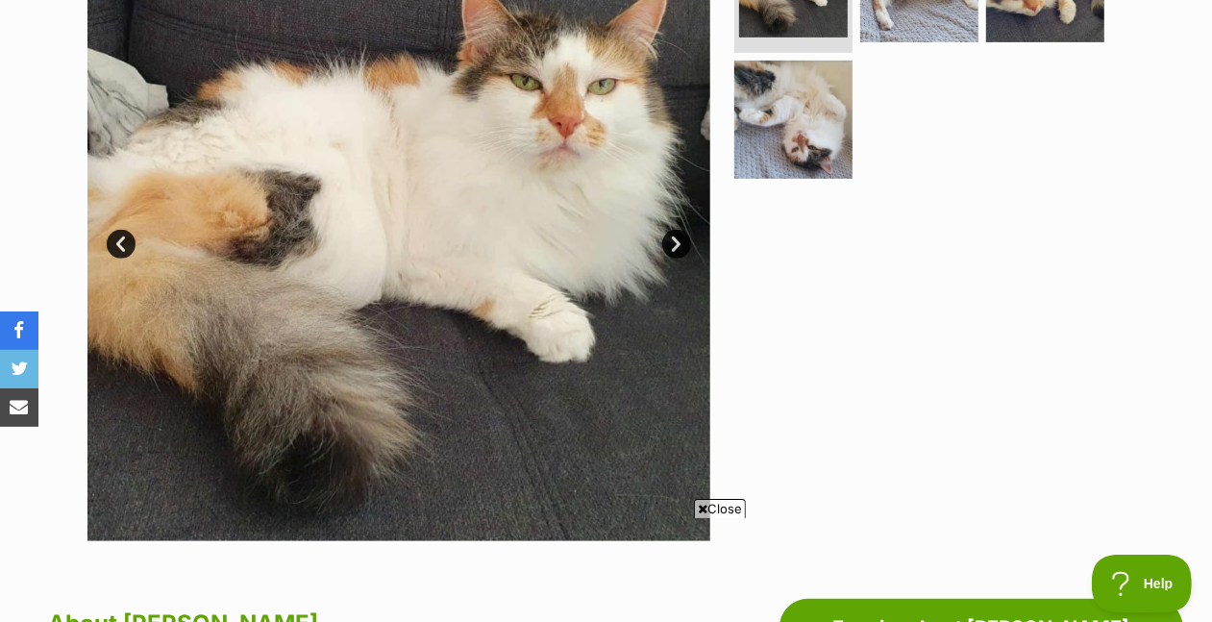
scroll to position [526, 0]
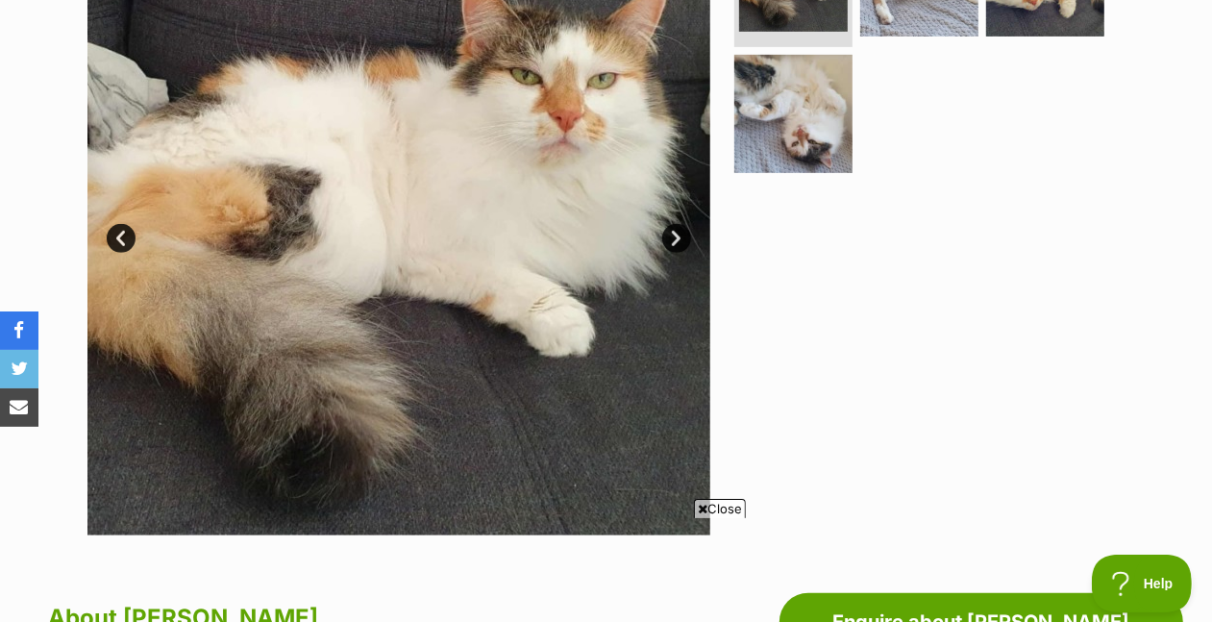
click at [663, 253] on link "Next" at bounding box center [676, 238] width 29 height 29
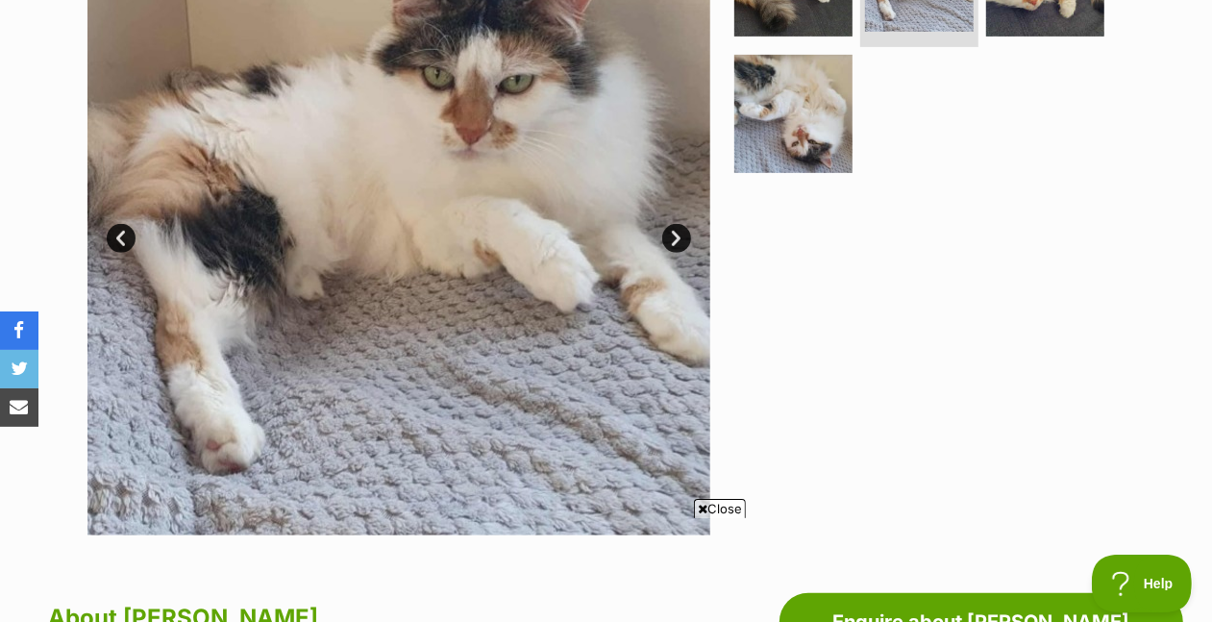
click at [664, 253] on link "Next" at bounding box center [676, 238] width 29 height 29
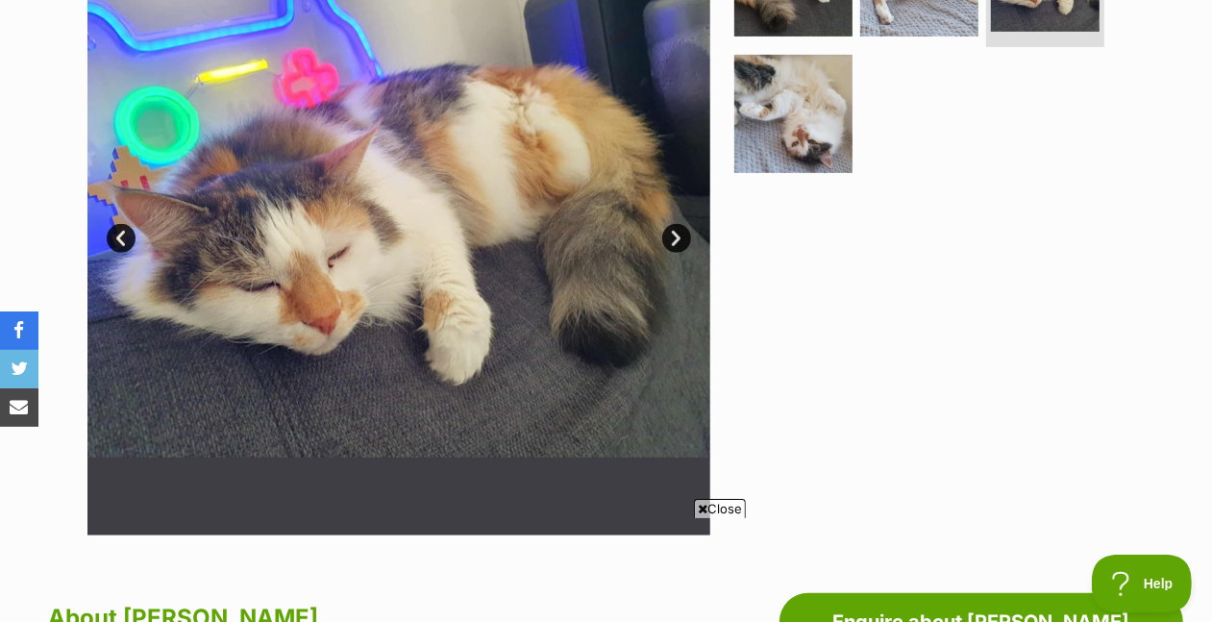
click at [664, 253] on link "Next" at bounding box center [676, 238] width 29 height 29
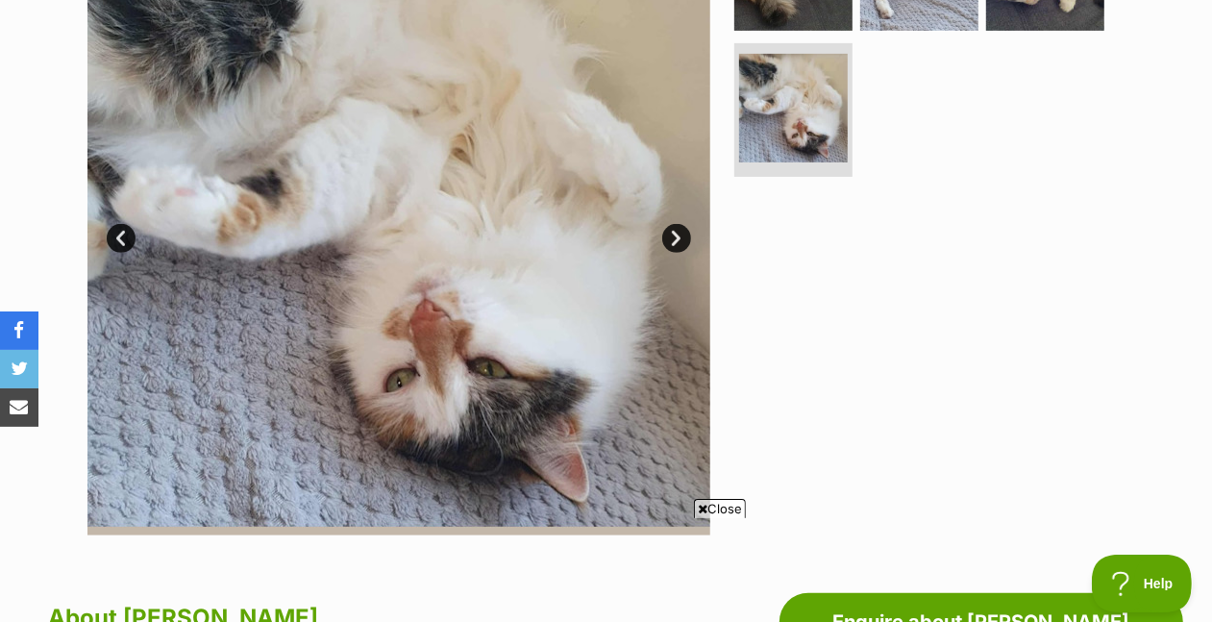
click at [664, 253] on link "Next" at bounding box center [676, 238] width 29 height 29
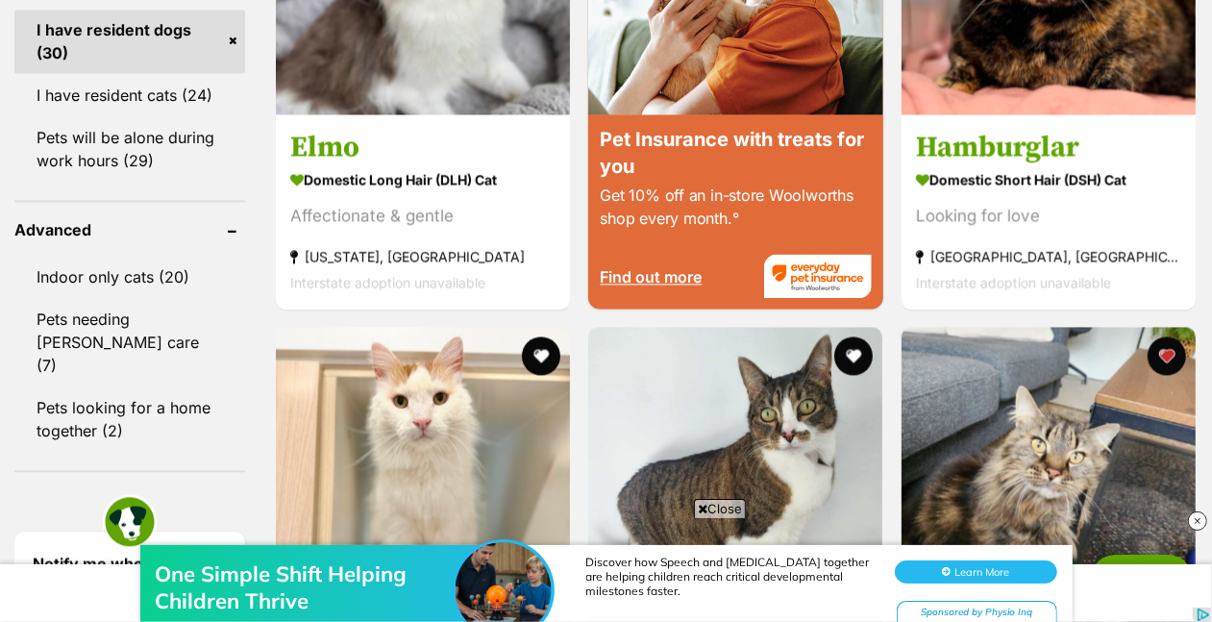
scroll to position [2605, 0]
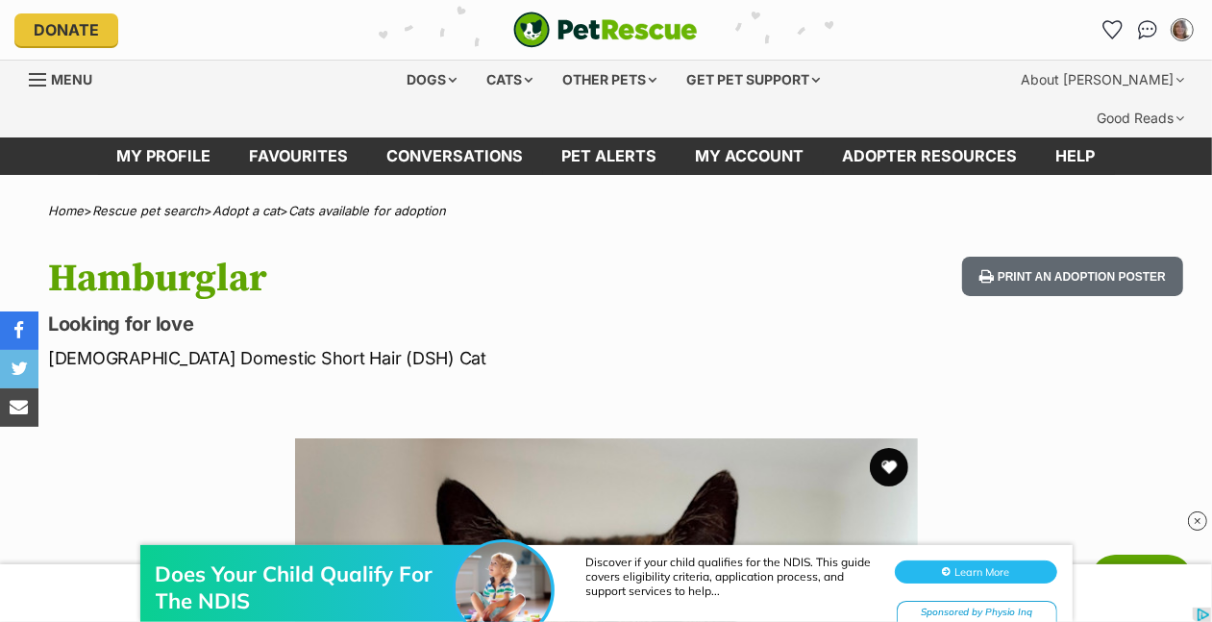
scroll to position [125, 0]
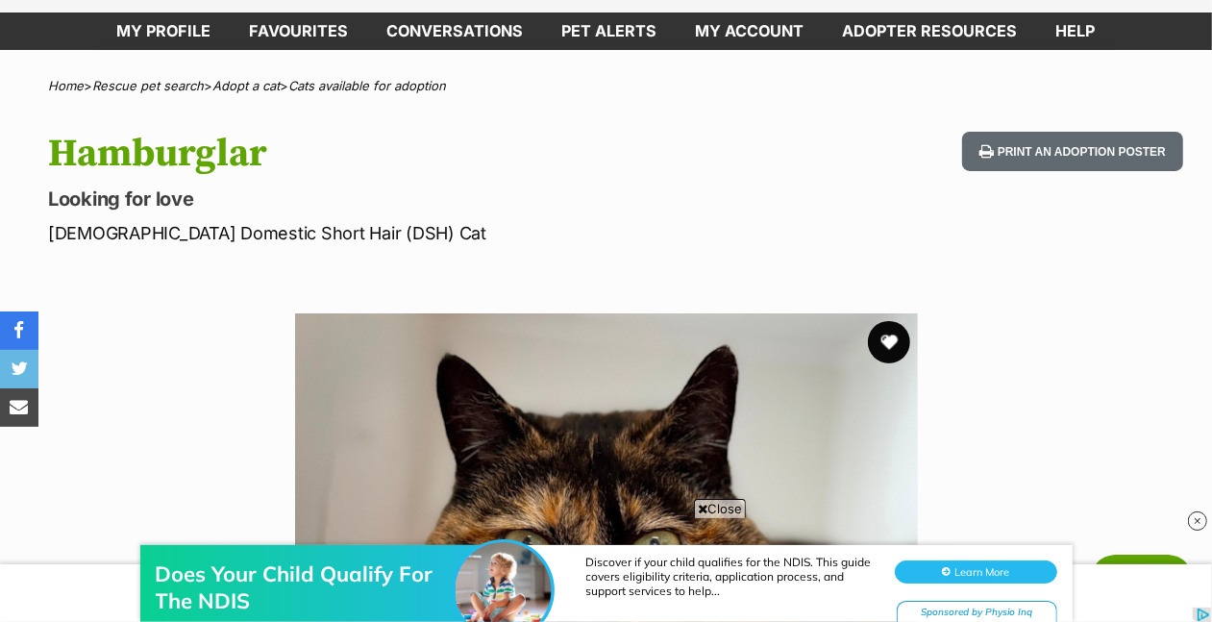
click at [886, 363] on button "favourite" at bounding box center [889, 342] width 42 height 42
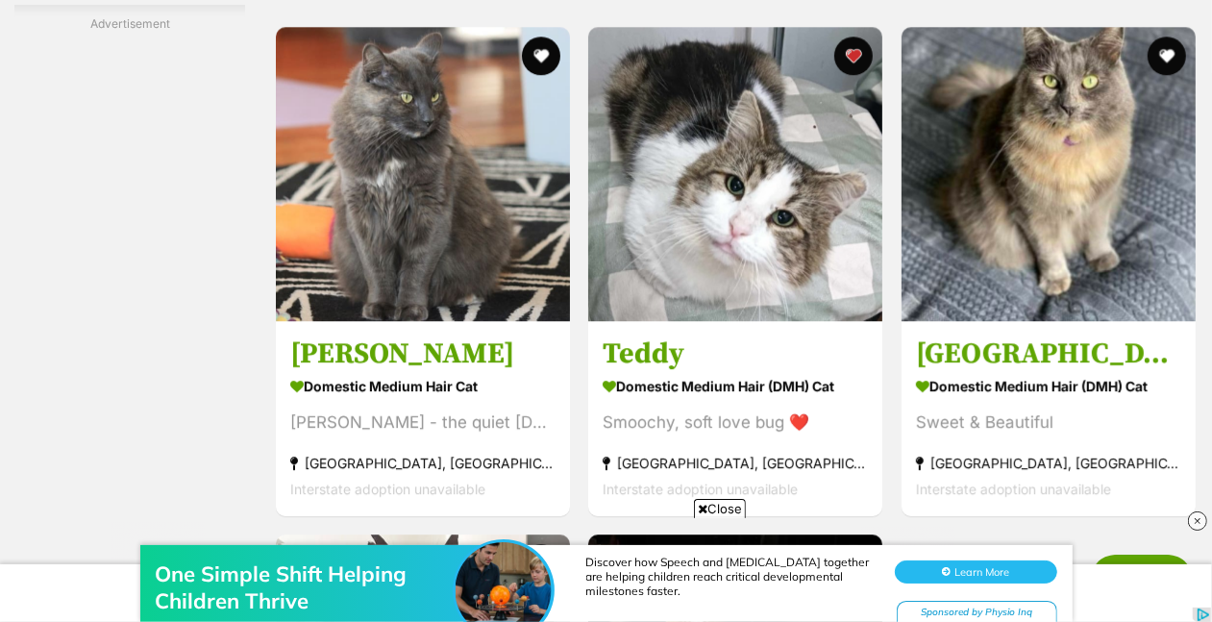
scroll to position [3518, 0]
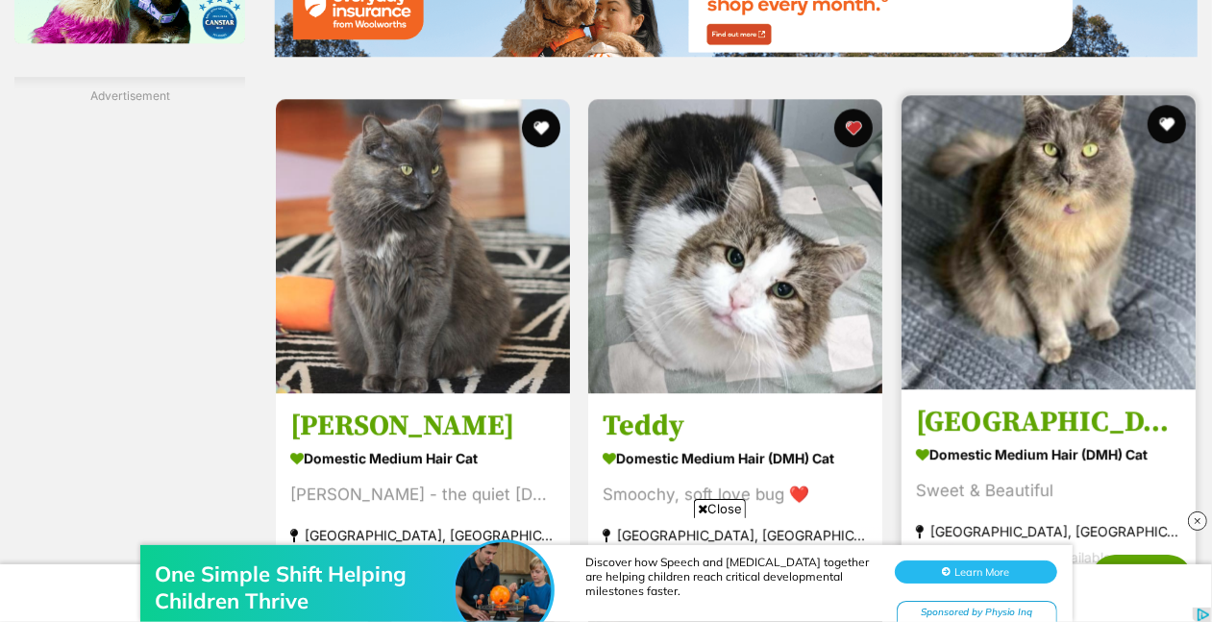
click at [1085, 239] on img at bounding box center [1048, 242] width 294 height 294
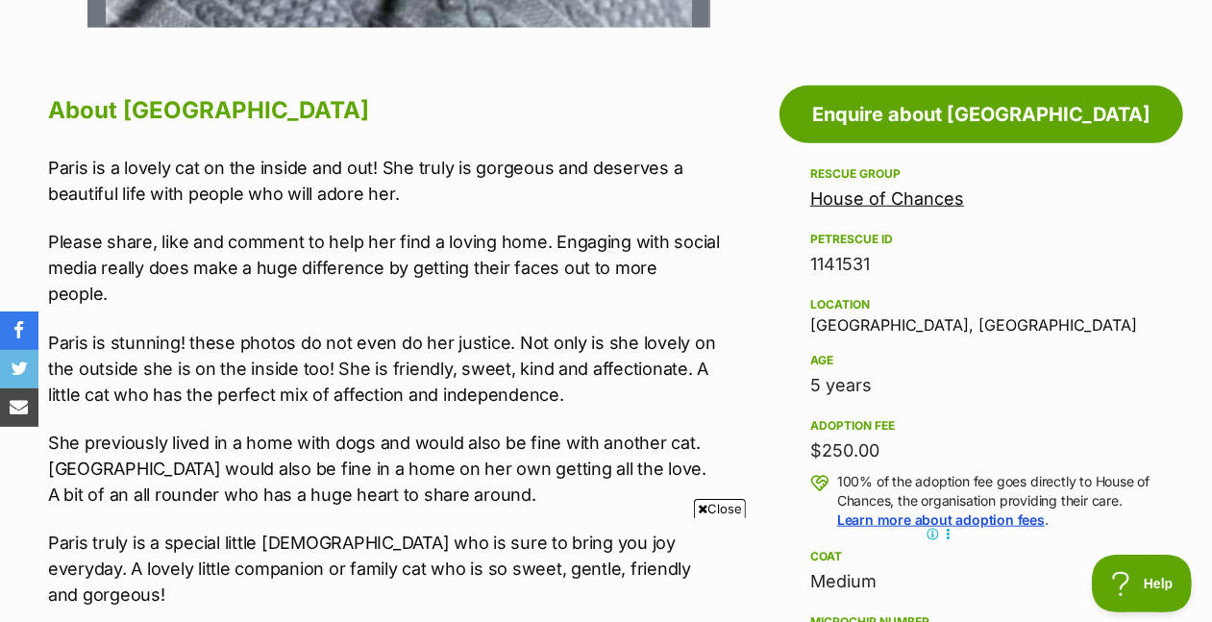
scroll to position [962, 0]
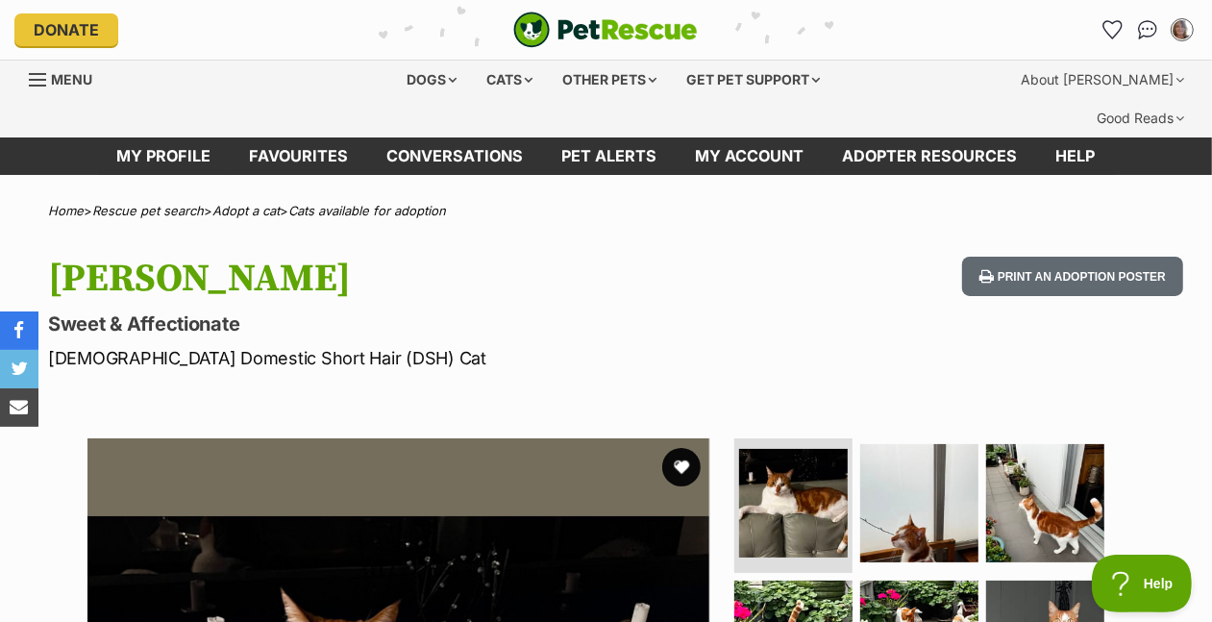
click at [1210, 37] on div "Donate PetRescue home My account Mish L Edit profile Log out Pet alerts Pet ale…" at bounding box center [606, 30] width 1212 height 60
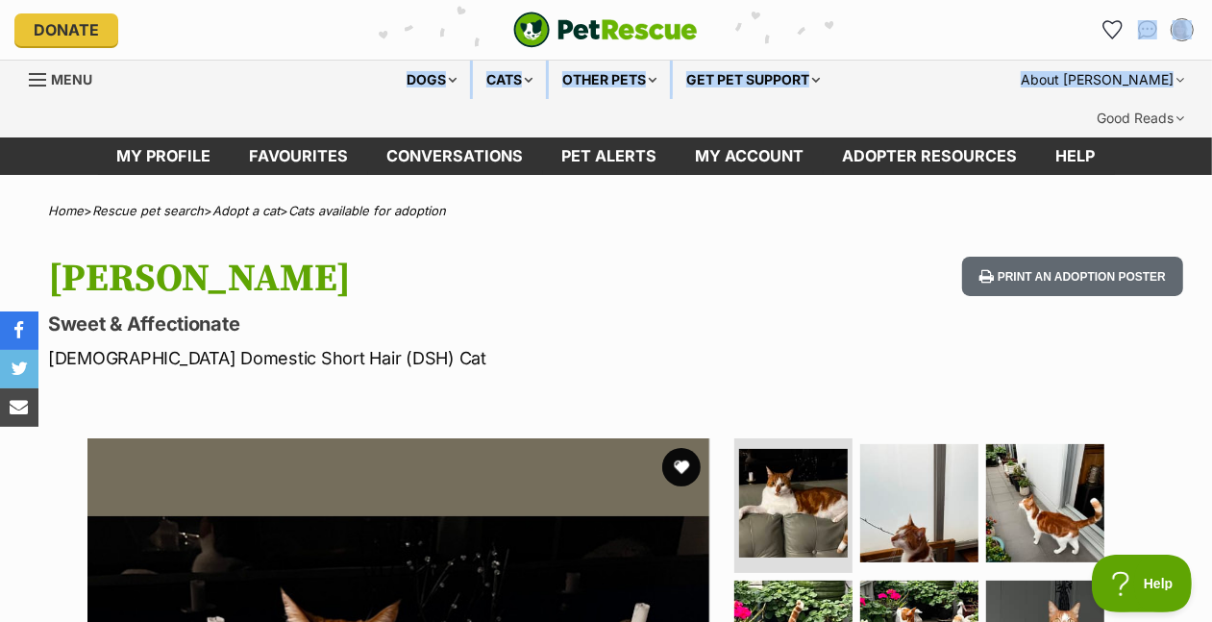
drag, startPoint x: 1211, startPoint y: 37, endPoint x: 1226, endPoint y: 125, distance: 88.8
click at [675, 488] on button "favourite" at bounding box center [681, 467] width 42 height 42
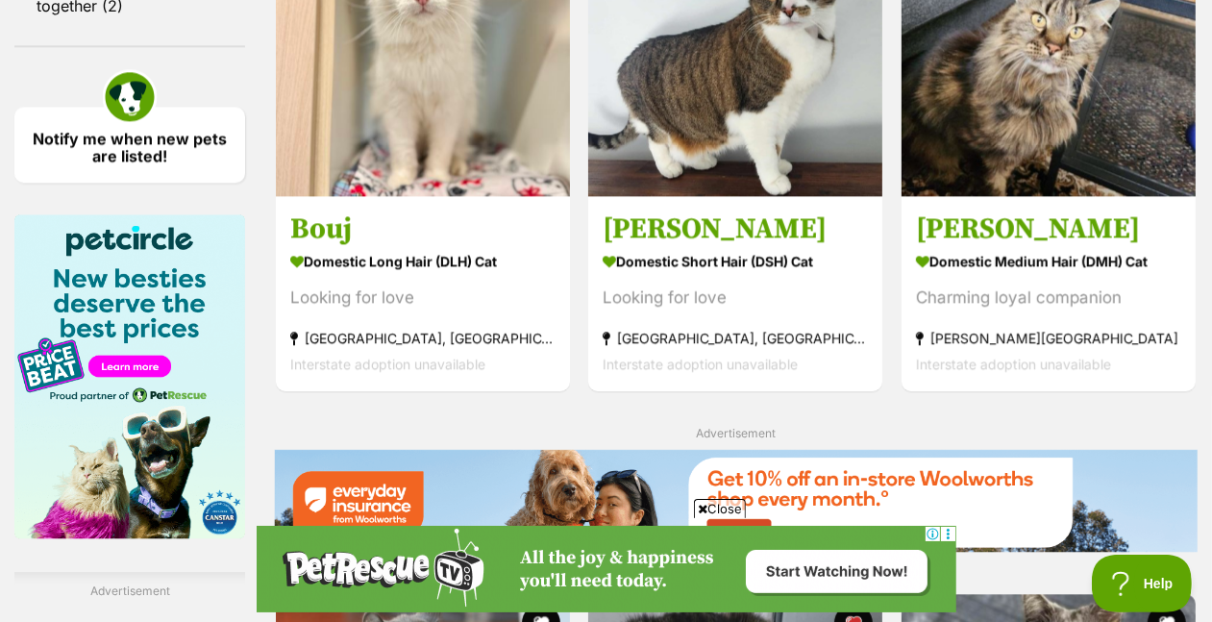
scroll to position [3251, 0]
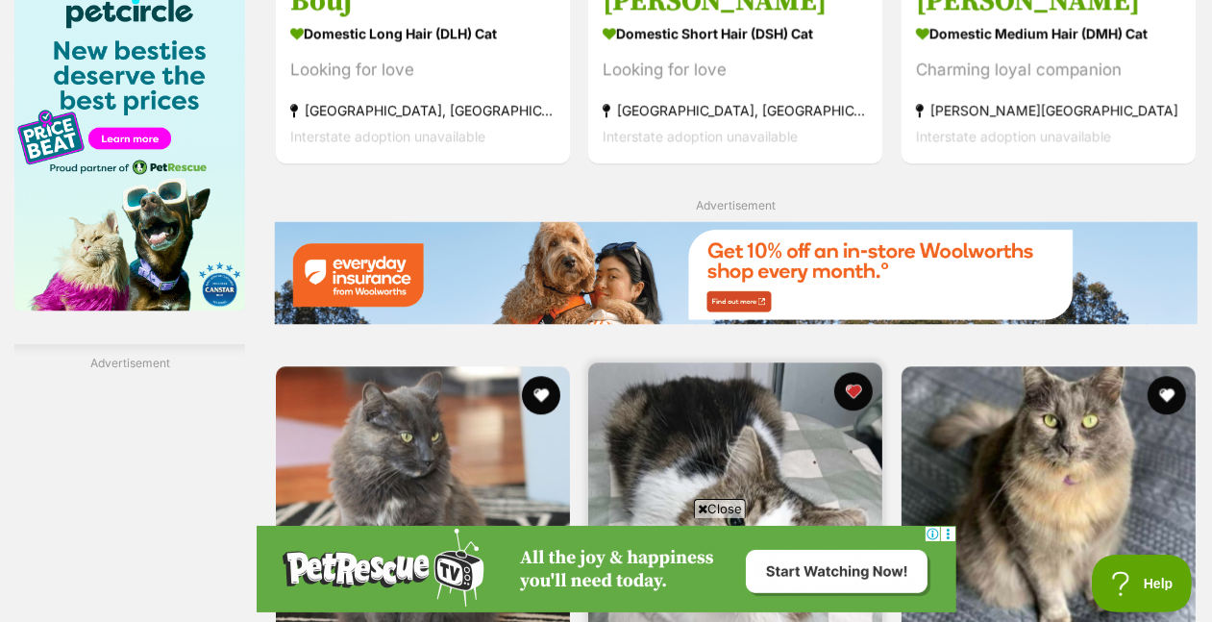
click at [815, 362] on img at bounding box center [735, 509] width 294 height 294
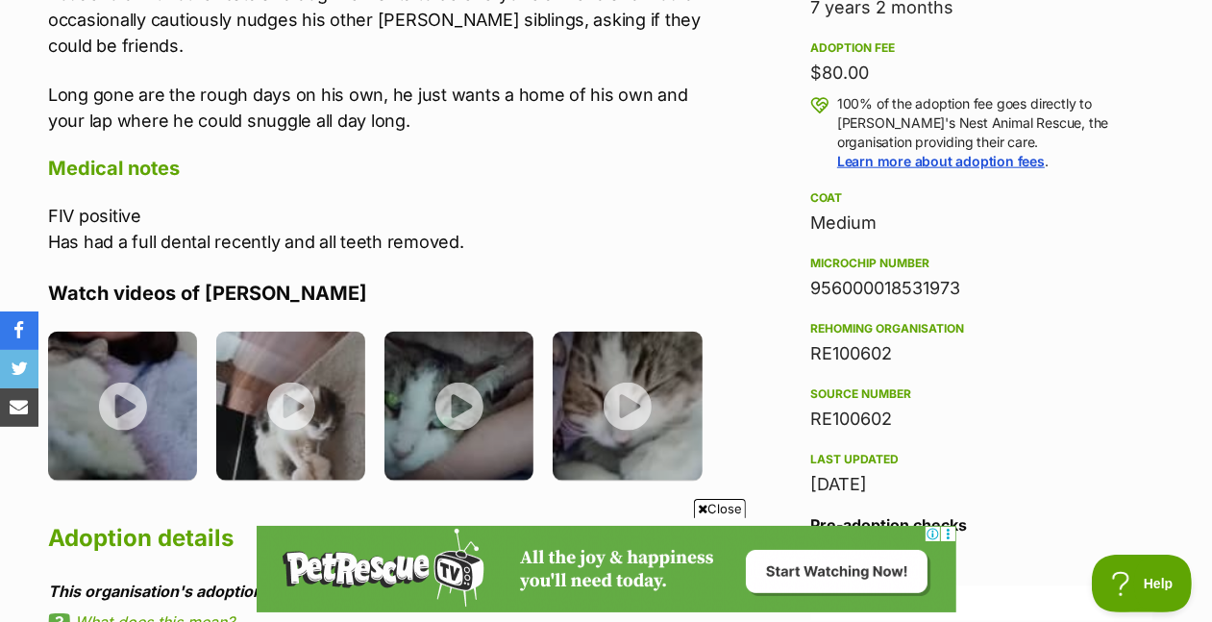
scroll to position [1401, 0]
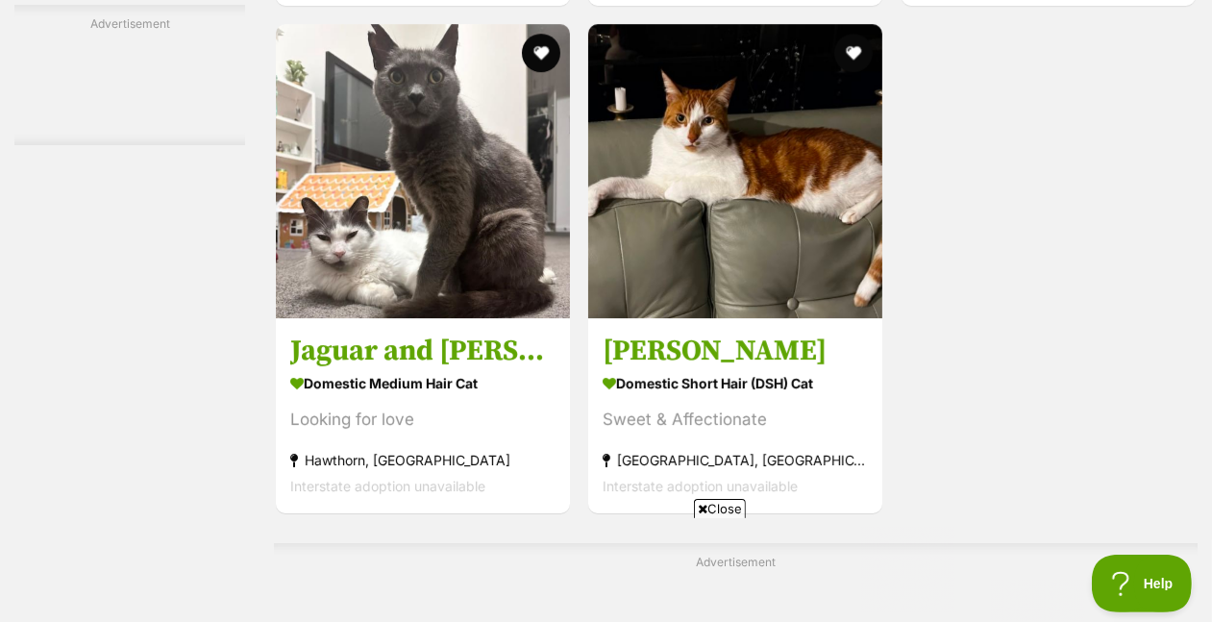
scroll to position [4106, 0]
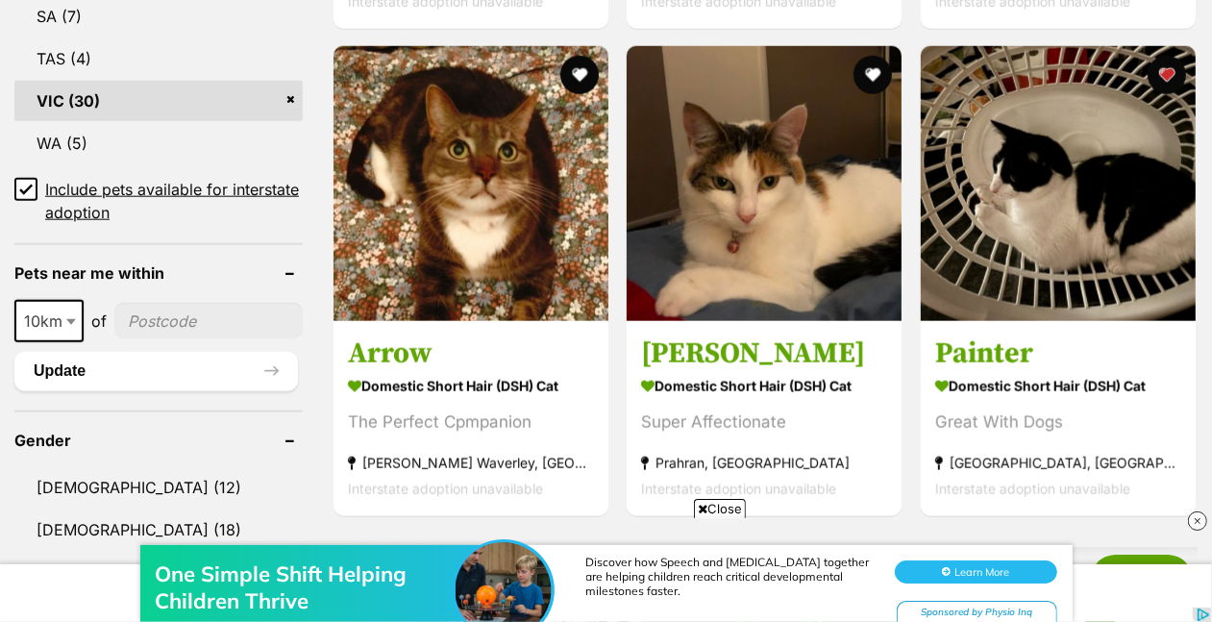
scroll to position [1058, 0]
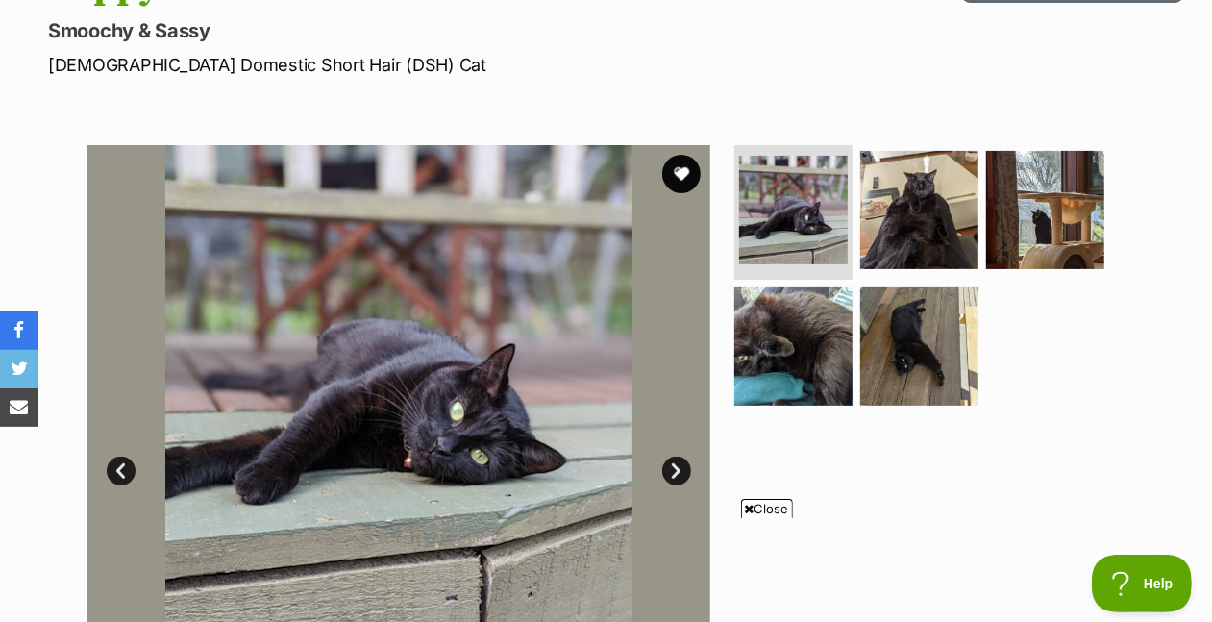
scroll to position [276, 0]
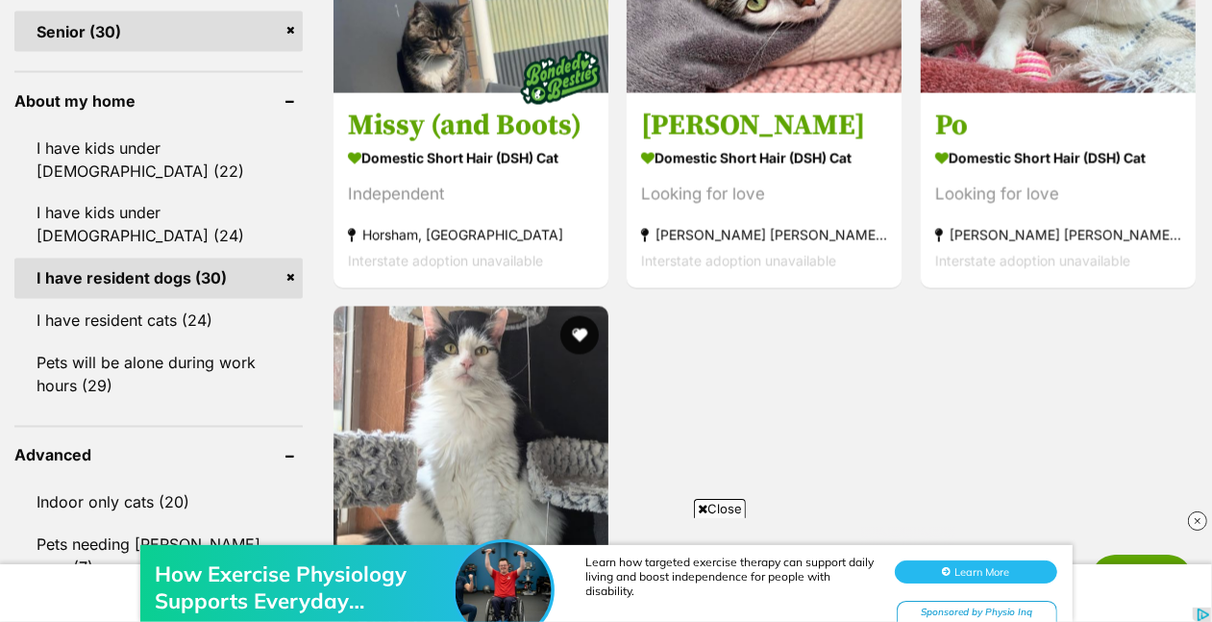
scroll to position [2252, 0]
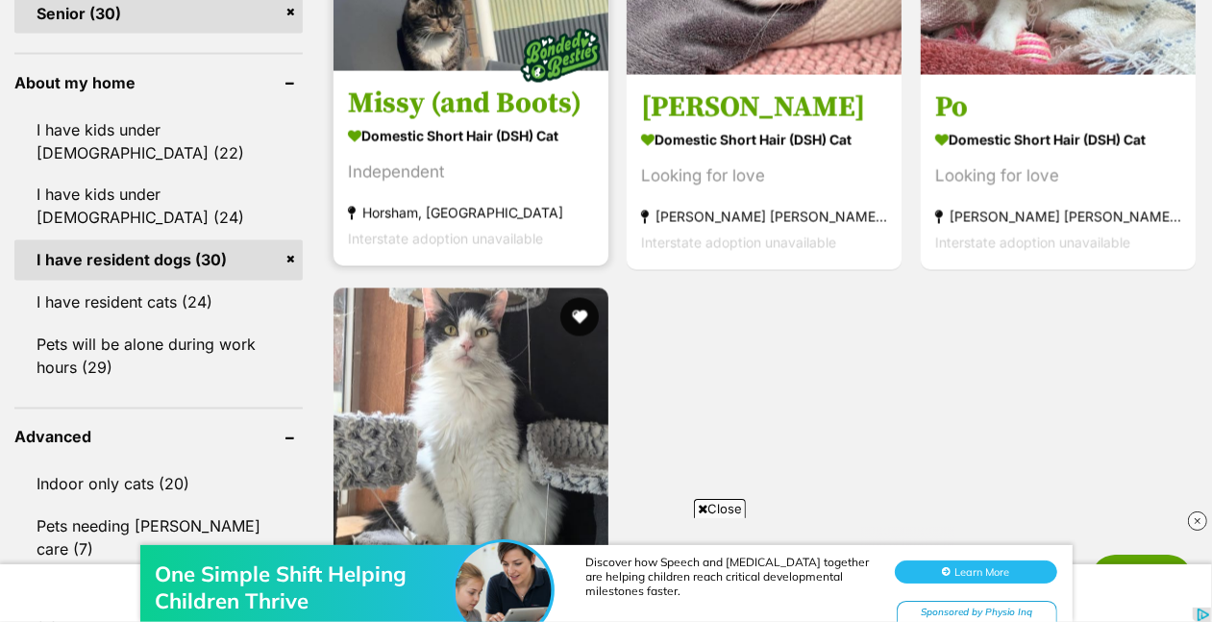
scroll to position [0, 0]
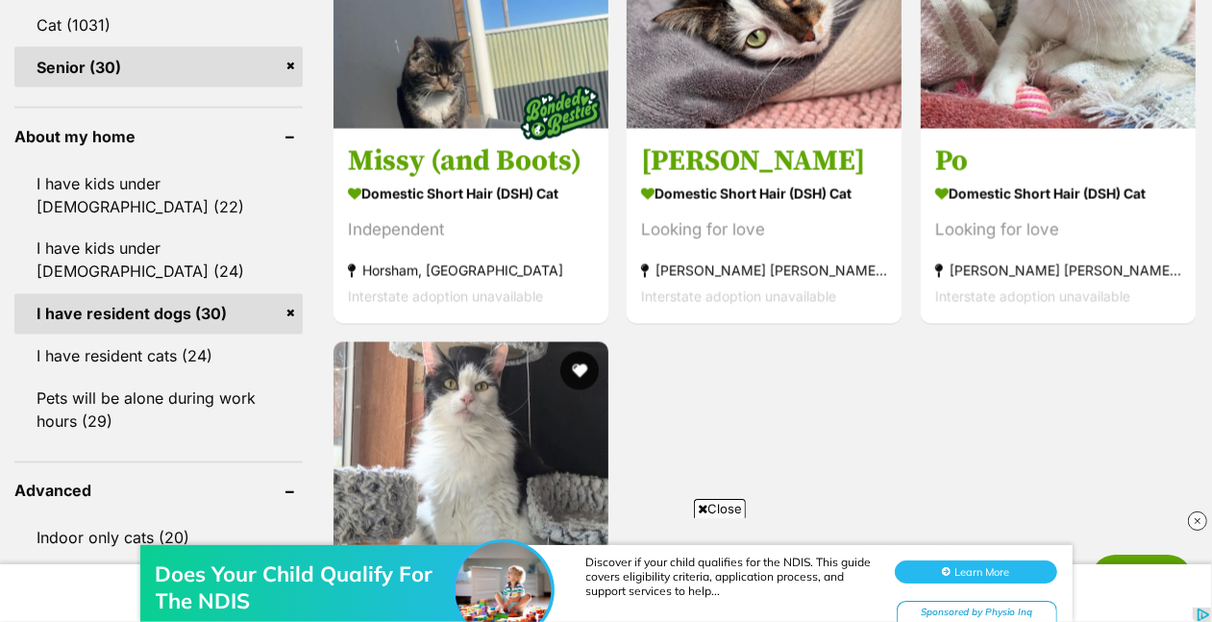
scroll to position [2193, 0]
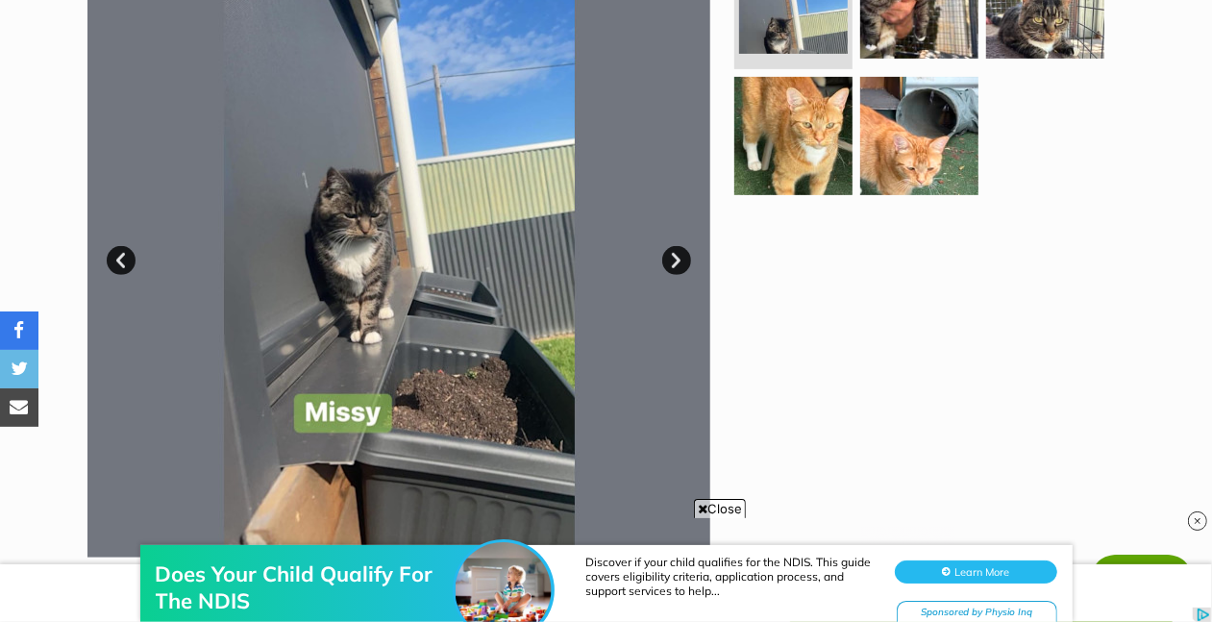
scroll to position [509, 0]
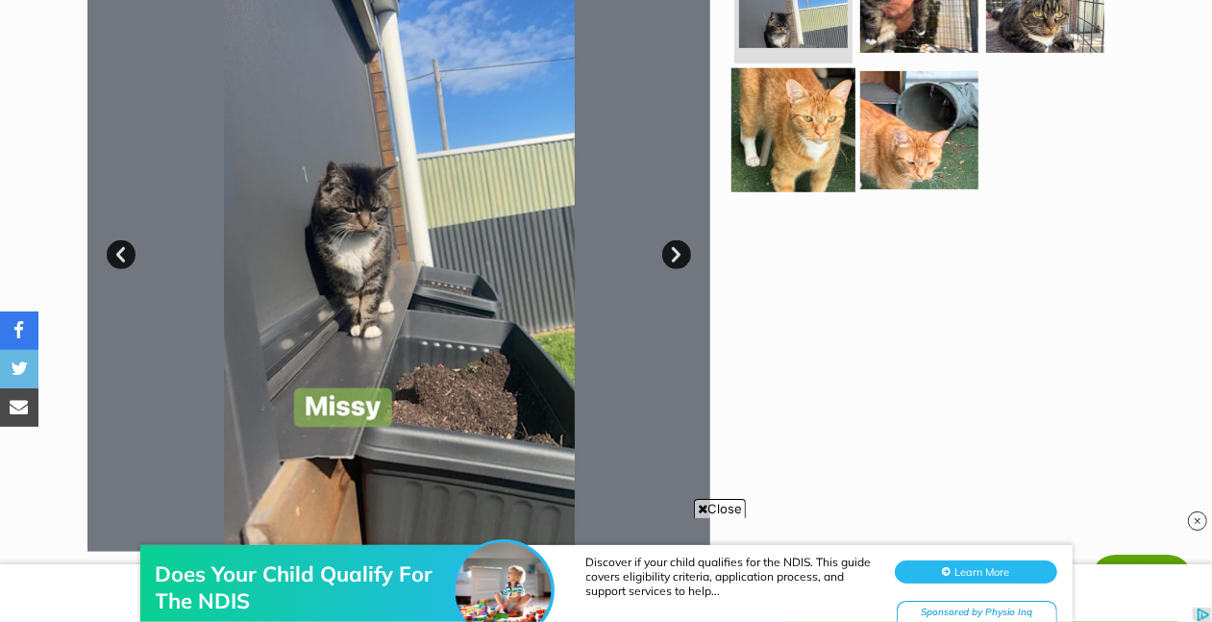
click at [820, 185] on img at bounding box center [793, 129] width 124 height 124
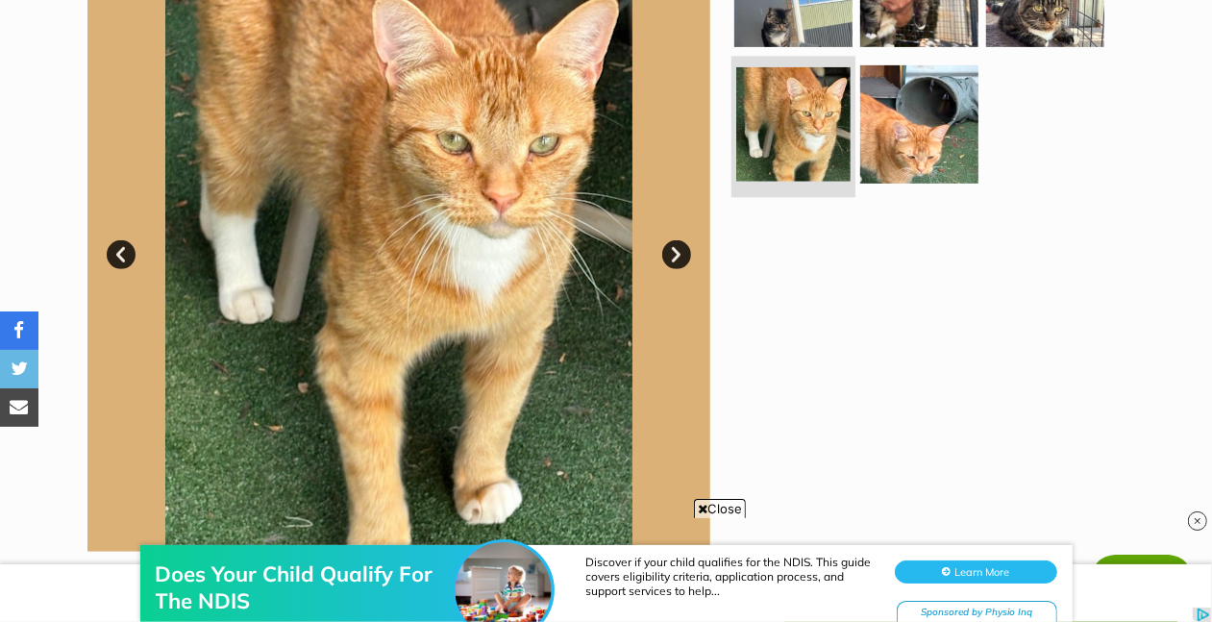
scroll to position [0, 0]
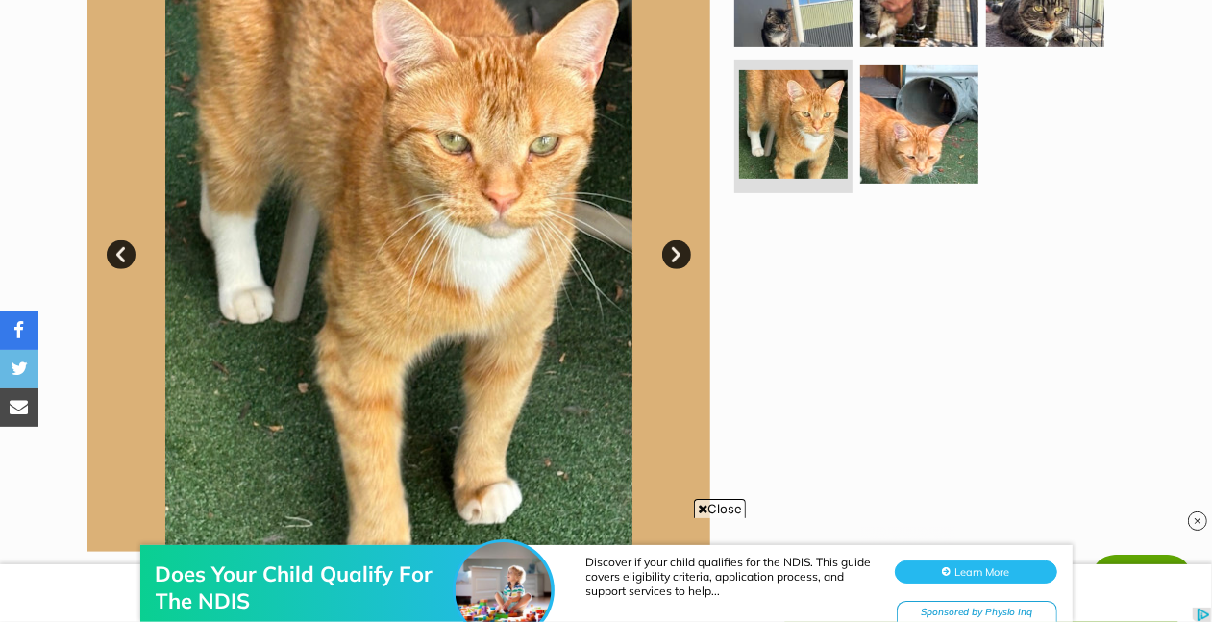
click at [670, 269] on link "Next" at bounding box center [676, 254] width 29 height 29
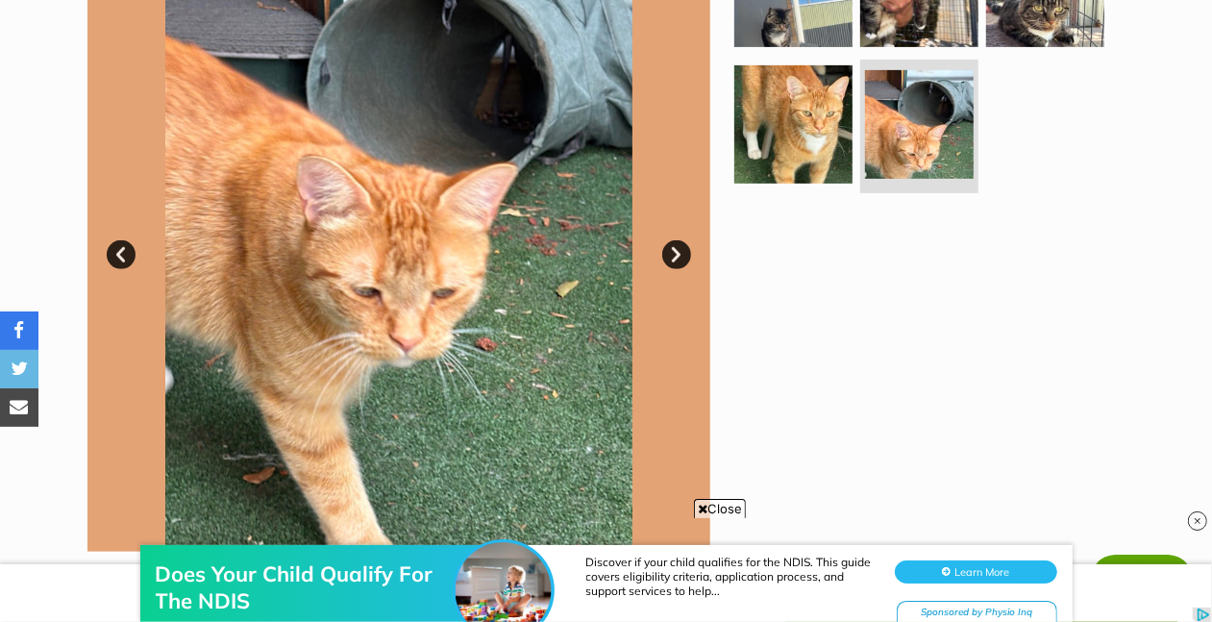
click at [670, 269] on link "Next" at bounding box center [676, 254] width 29 height 29
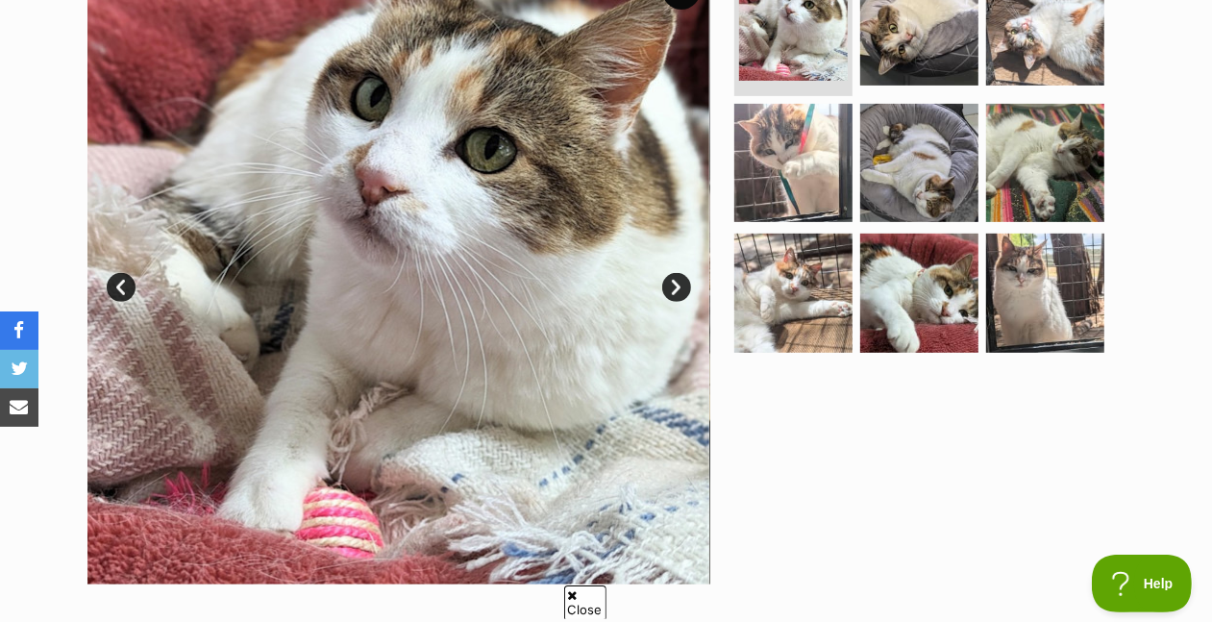
click at [675, 302] on link "Next" at bounding box center [676, 287] width 29 height 29
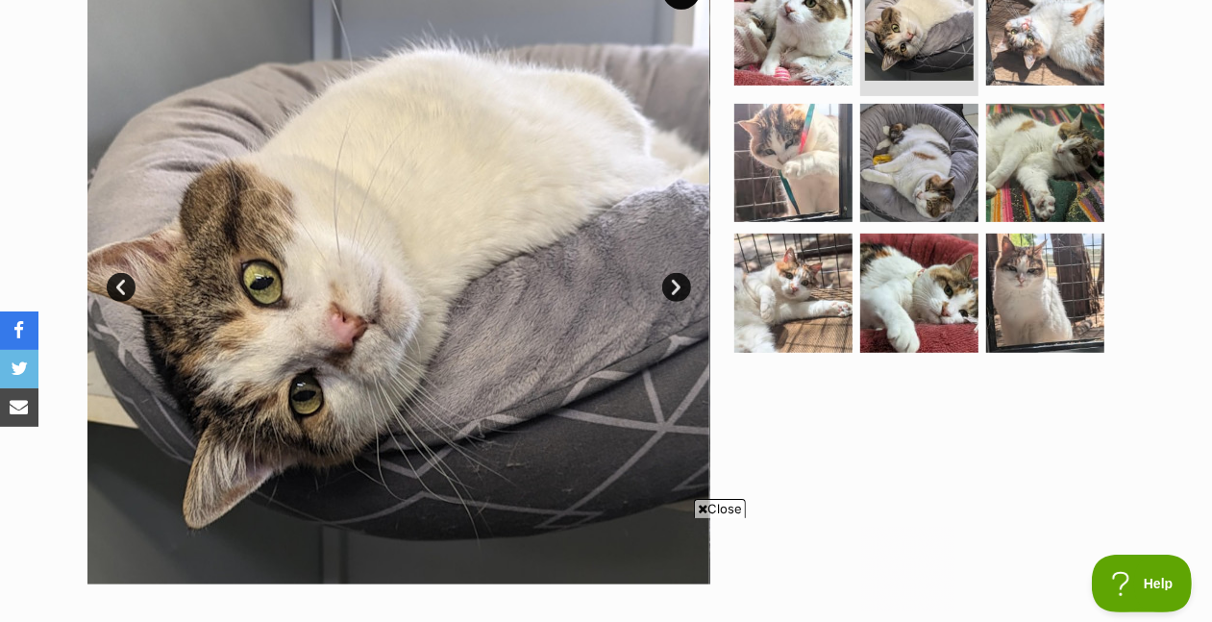
click at [675, 302] on link "Next" at bounding box center [676, 287] width 29 height 29
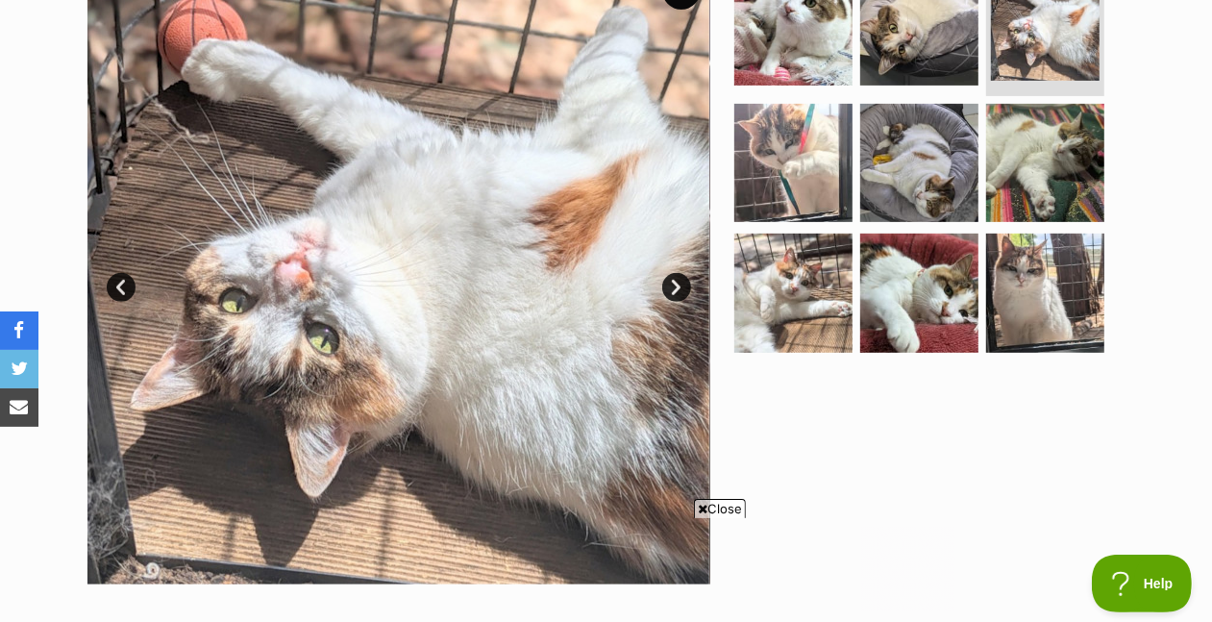
click at [675, 302] on link "Next" at bounding box center [676, 287] width 29 height 29
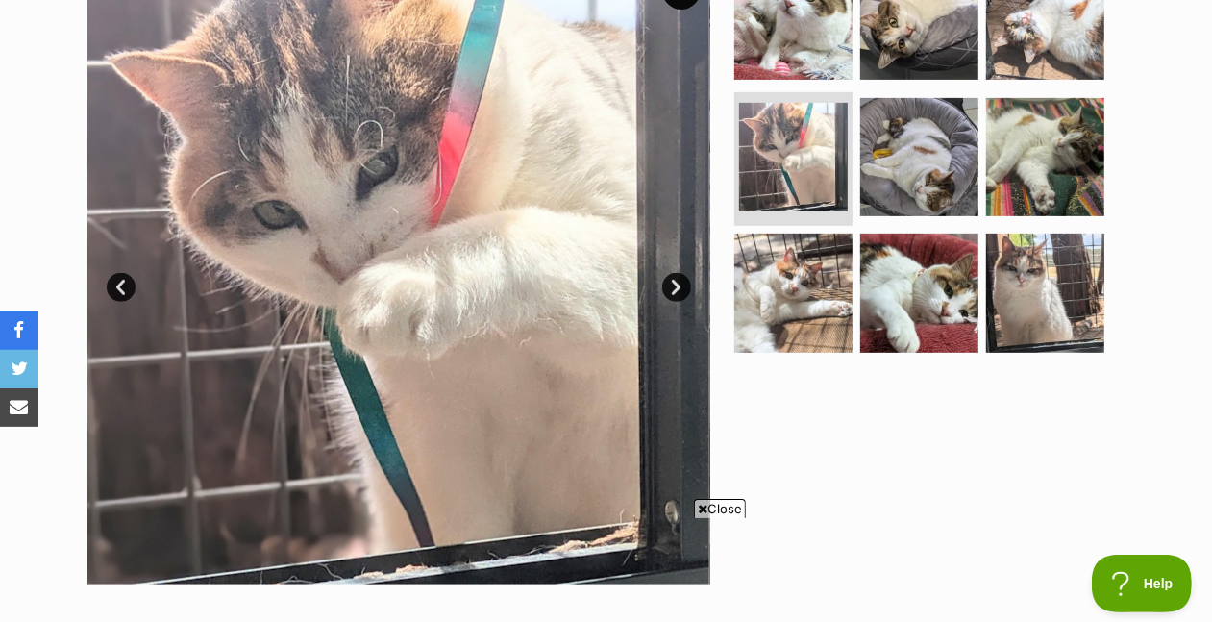
click at [675, 302] on link "Next" at bounding box center [676, 287] width 29 height 29
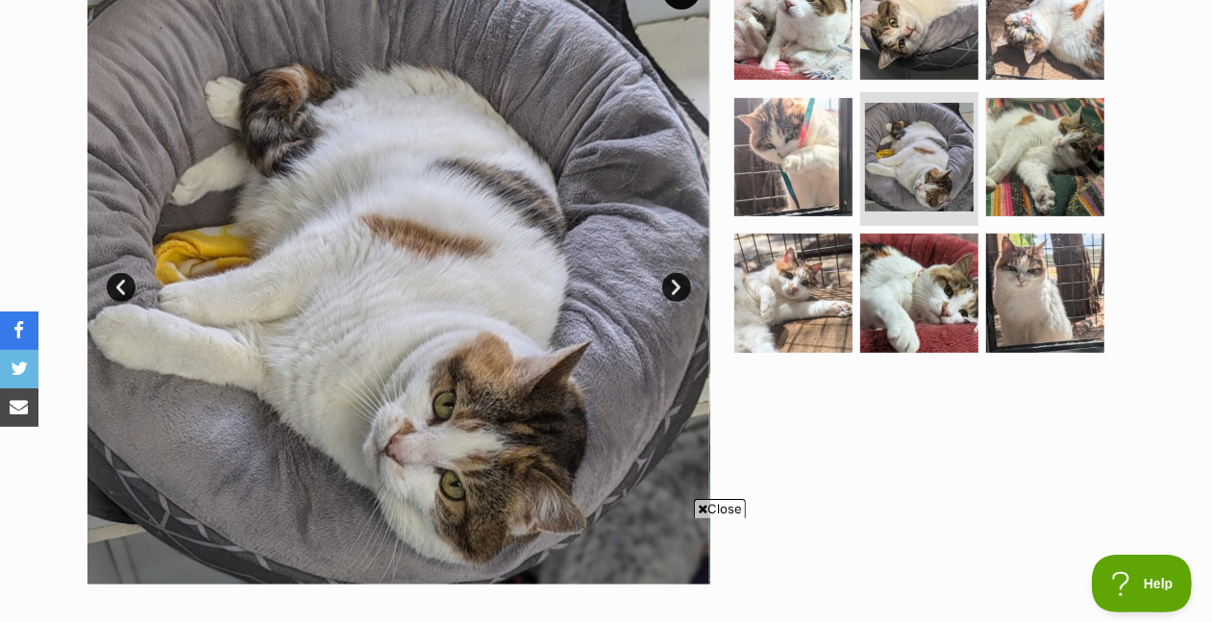
click at [675, 302] on link "Next" at bounding box center [676, 287] width 29 height 29
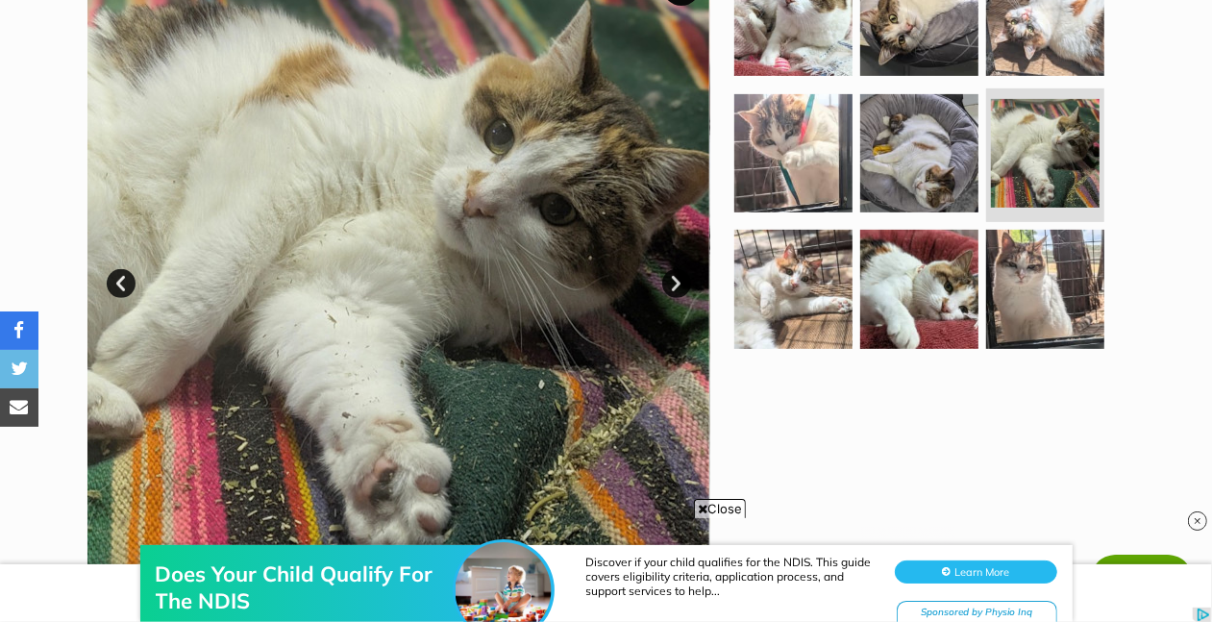
scroll to position [544, 0]
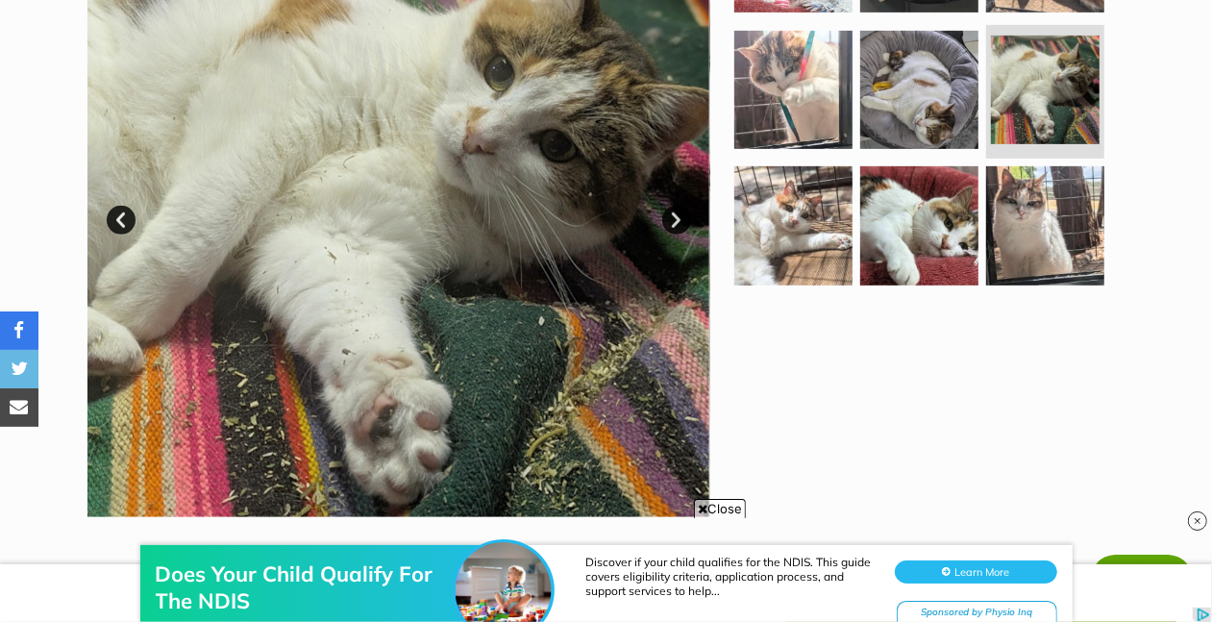
click at [669, 234] on link "Next" at bounding box center [676, 220] width 29 height 29
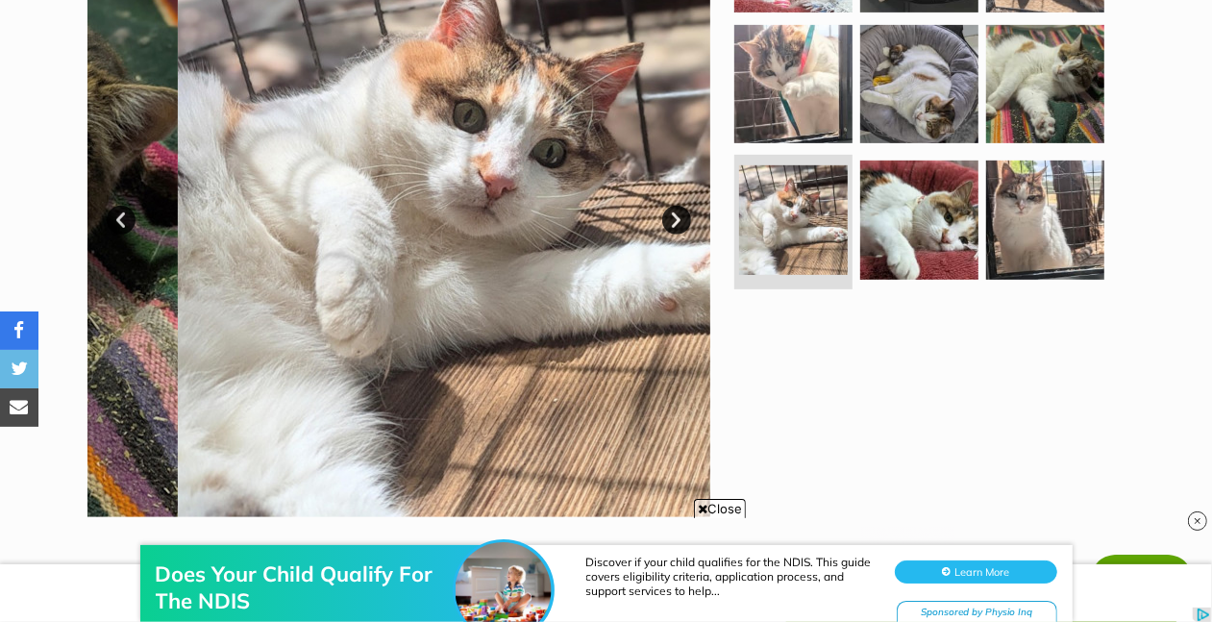
click at [669, 234] on link "Next" at bounding box center [676, 220] width 29 height 29
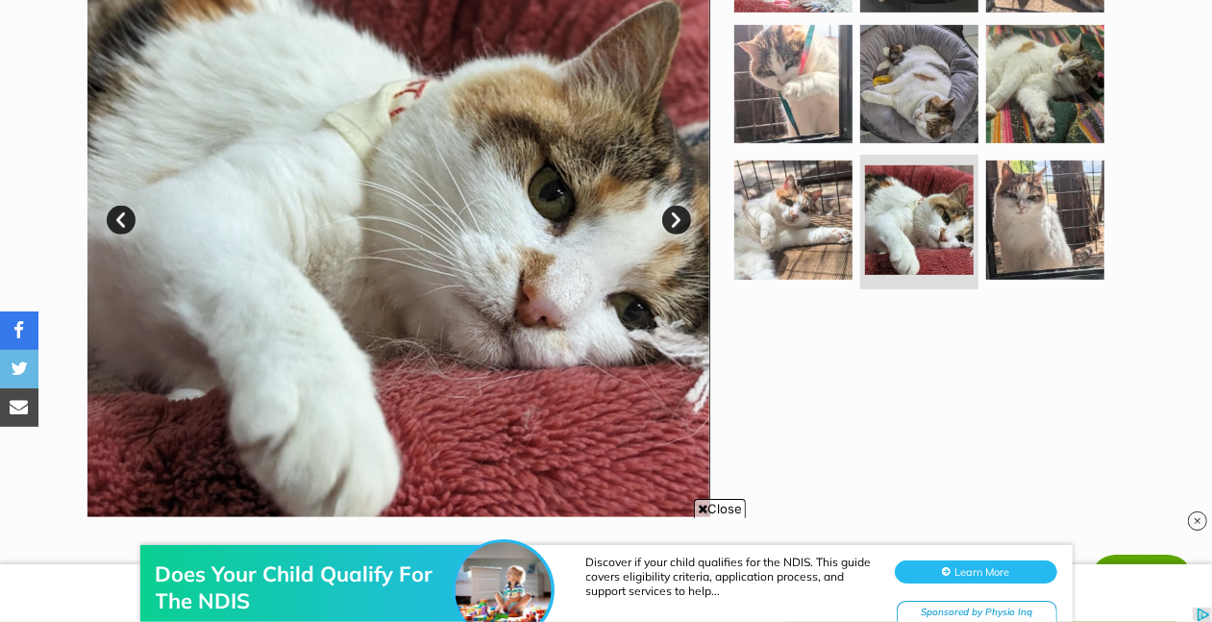
click at [669, 234] on link "Next" at bounding box center [676, 220] width 29 height 29
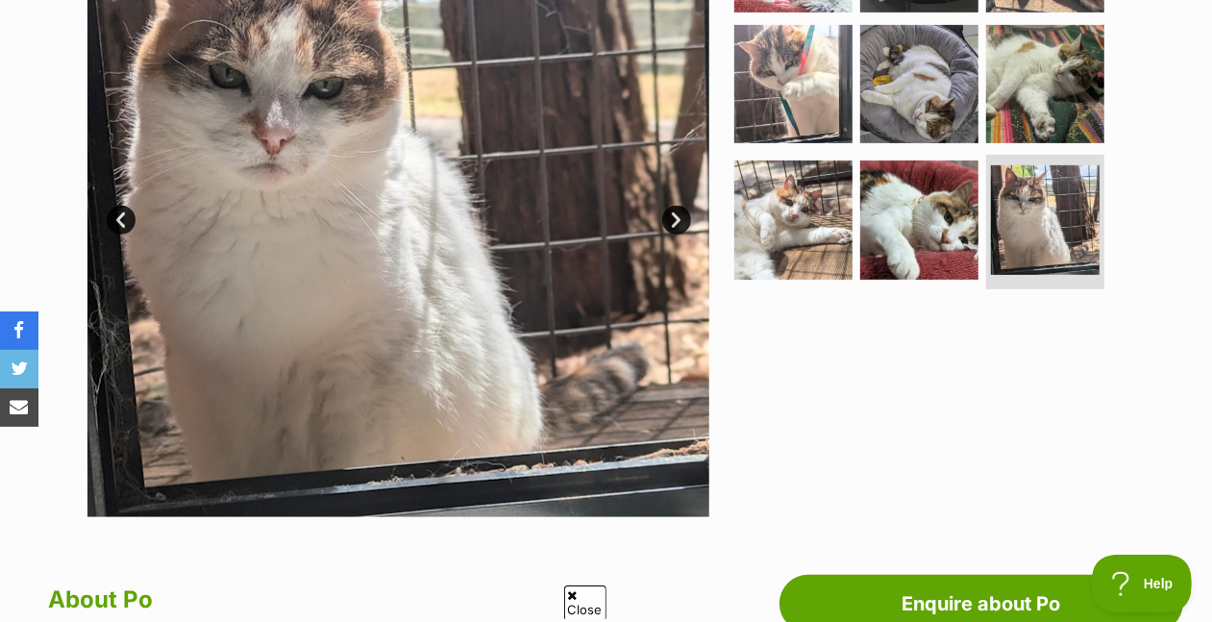
click at [669, 234] on link "Next" at bounding box center [676, 220] width 29 height 29
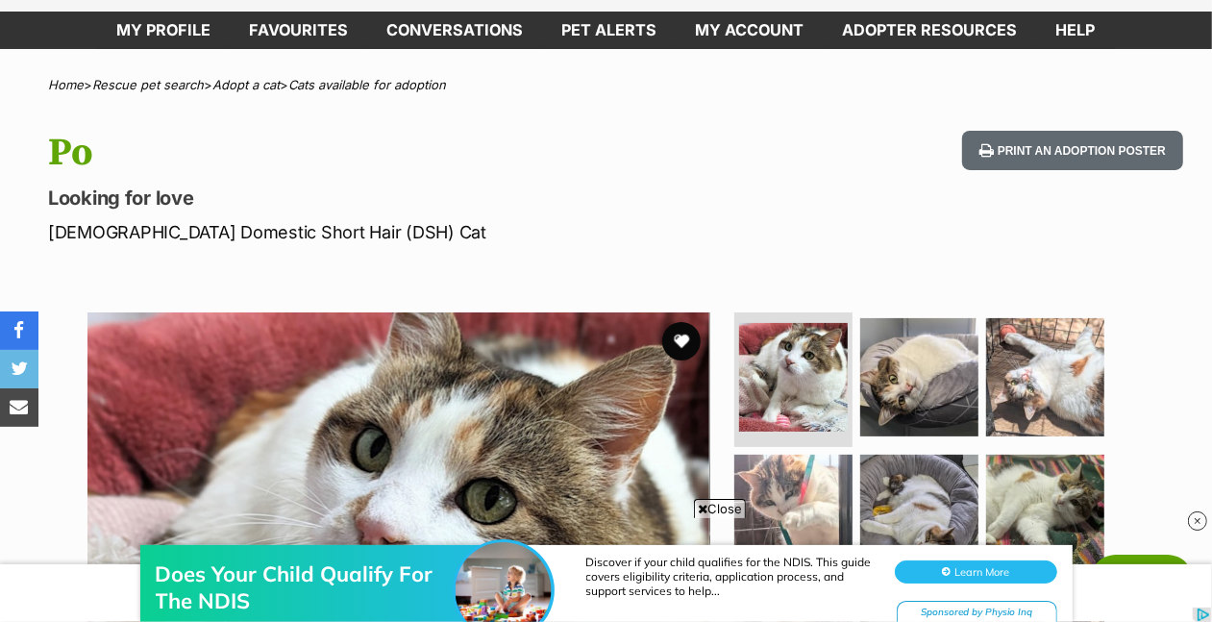
scroll to position [0, 0]
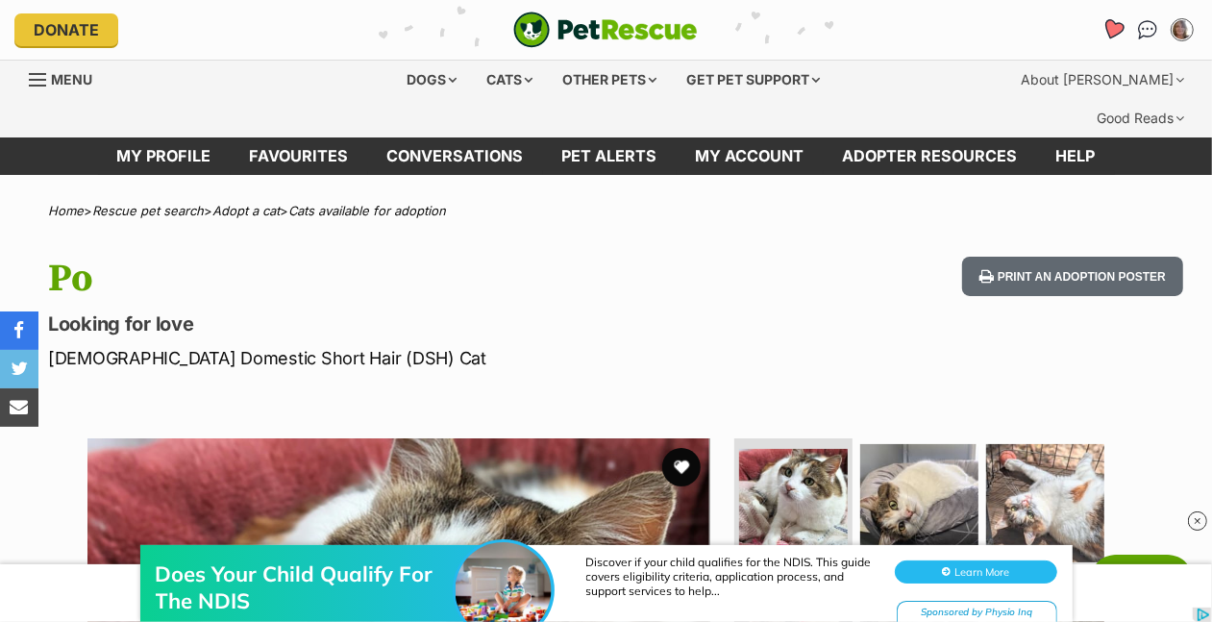
click at [1101, 40] on icon "Favourites" at bounding box center [1112, 29] width 23 height 22
